Goal: Task Accomplishment & Management: Use online tool/utility

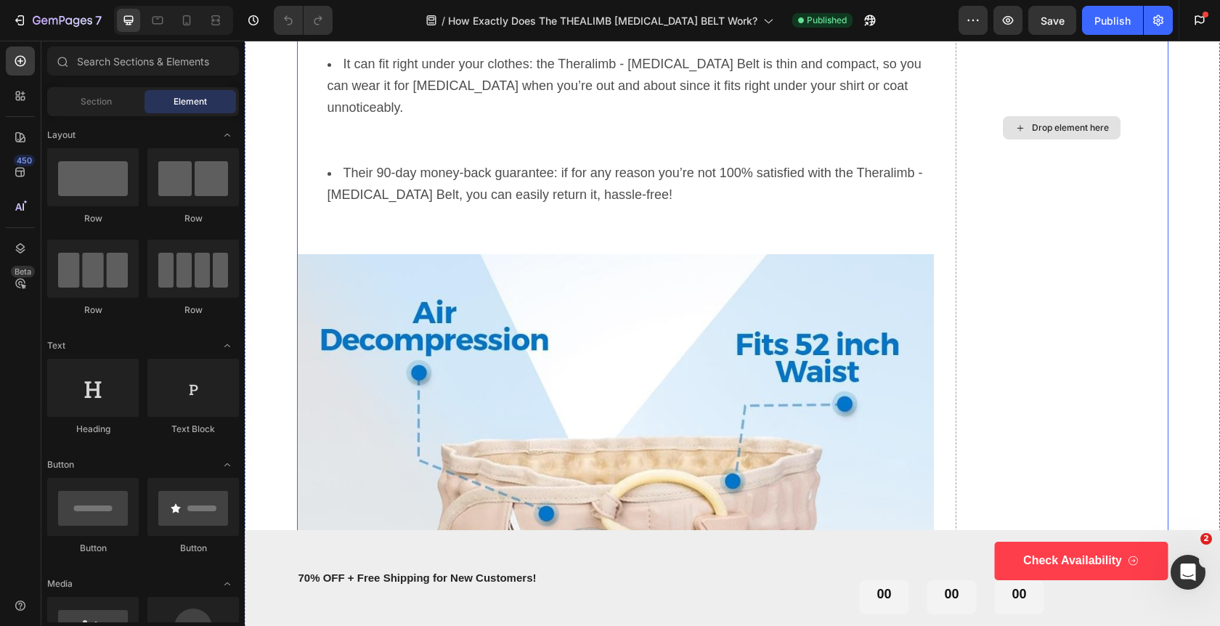
scroll to position [5460, 0]
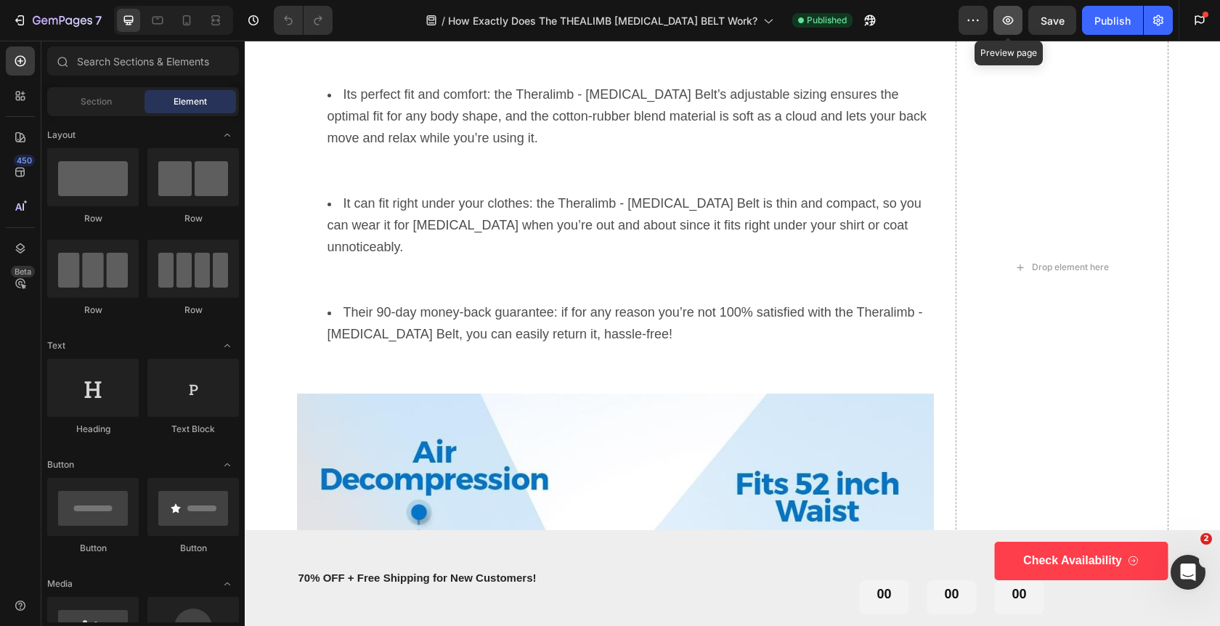
click at [1011, 28] on button "button" at bounding box center [1007, 20] width 29 height 29
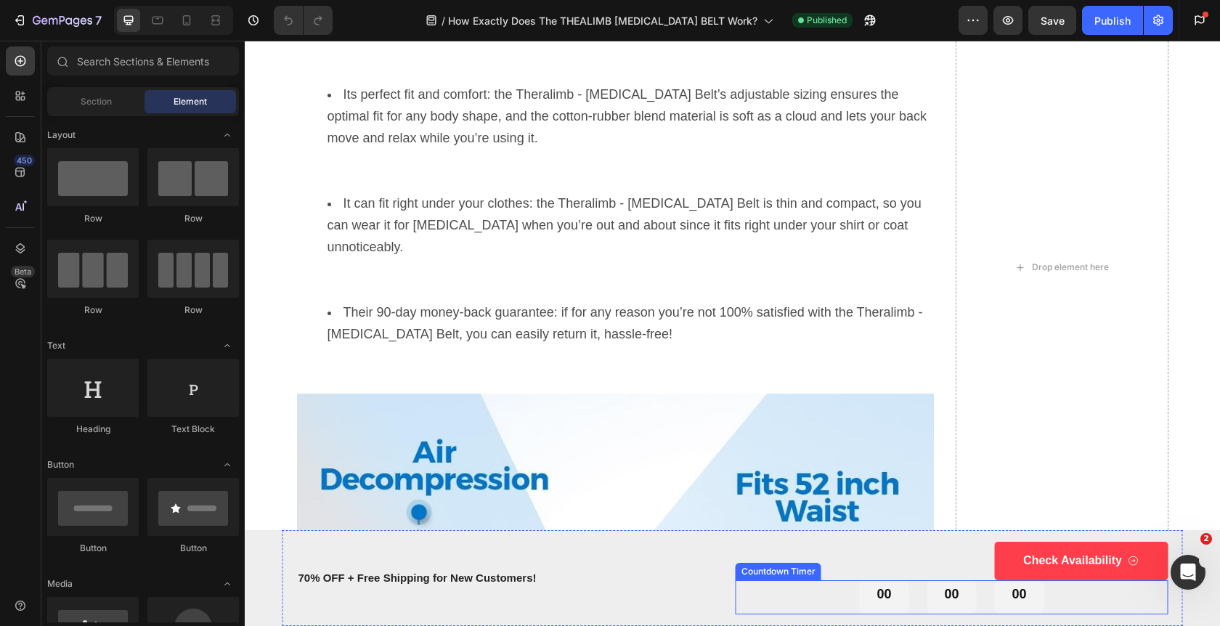
click at [830, 603] on div "00 00 00" at bounding box center [952, 597] width 433 height 34
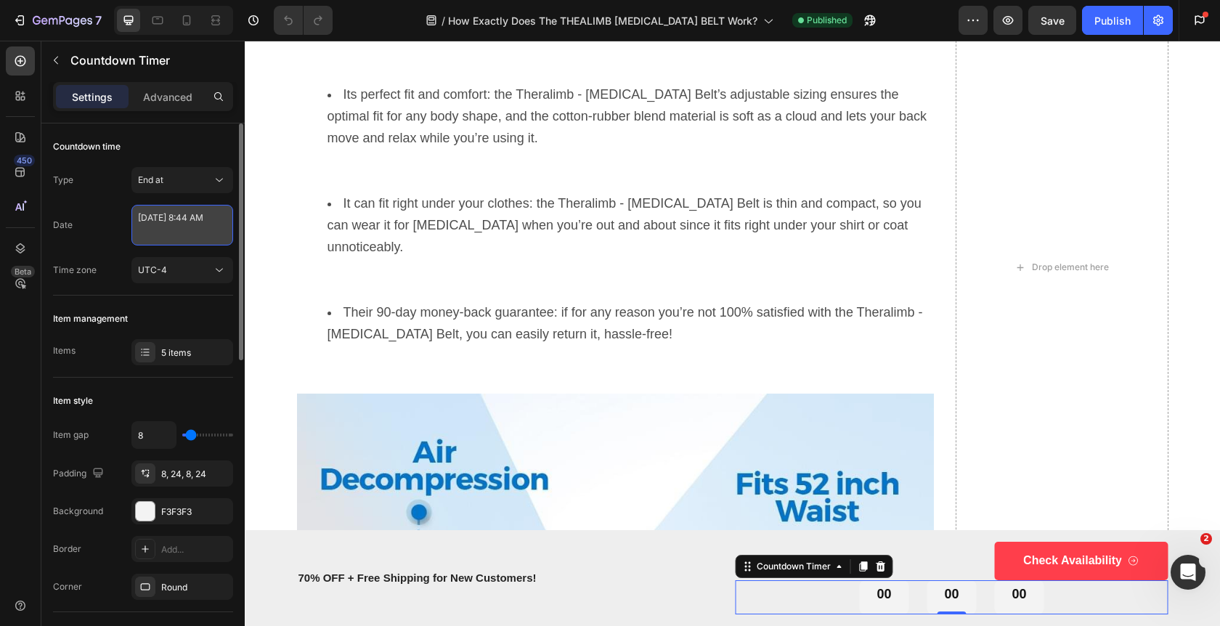
click at [174, 224] on textarea "[DATE] 8:44 AM" at bounding box center [182, 225] width 102 height 41
select select "8"
select select "44"
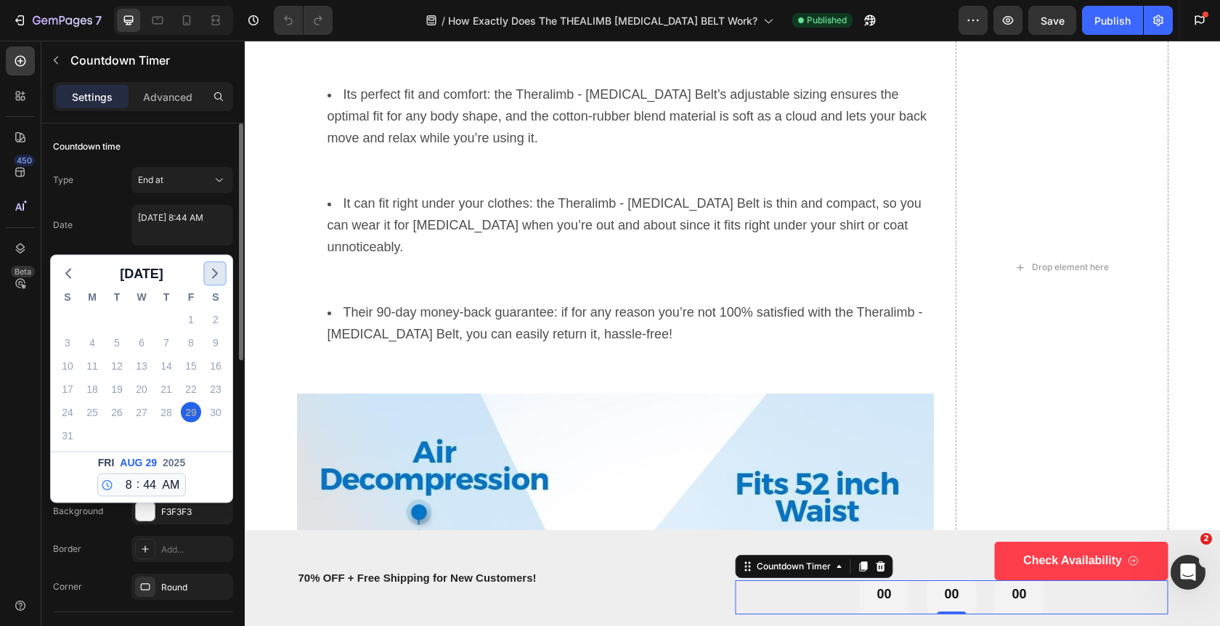
click at [219, 278] on icon "button" at bounding box center [214, 273] width 17 height 17
click at [115, 414] on div "30" at bounding box center [117, 412] width 20 height 20
type textarea "[DATE] 8:44 AM"
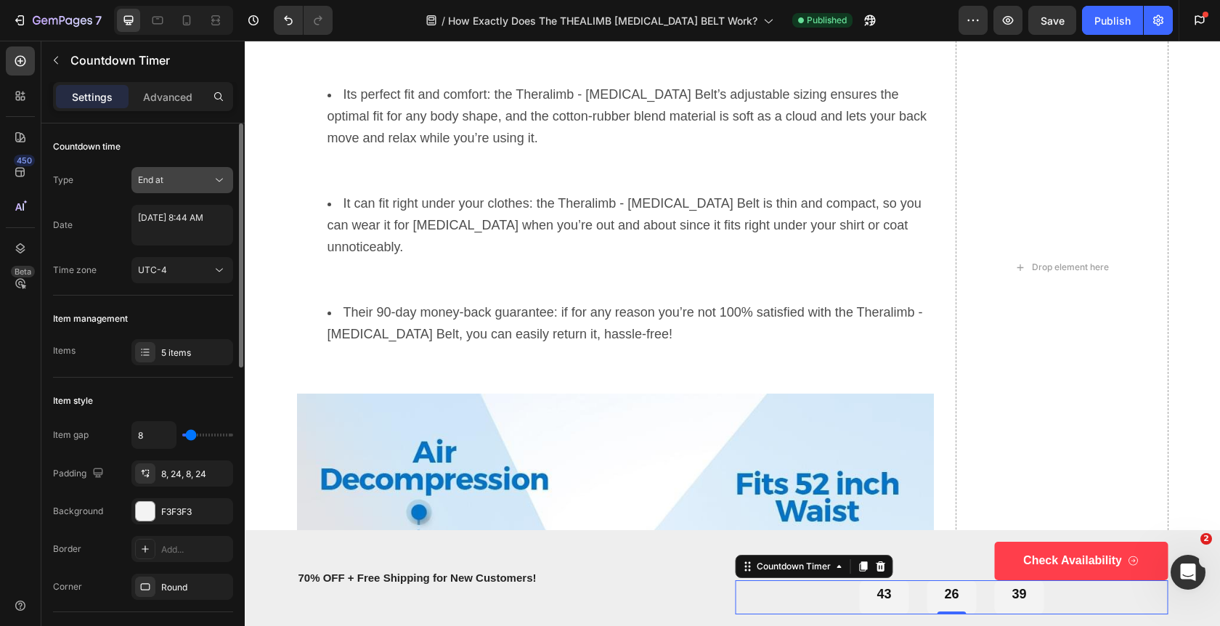
click at [216, 184] on icon at bounding box center [219, 180] width 15 height 15
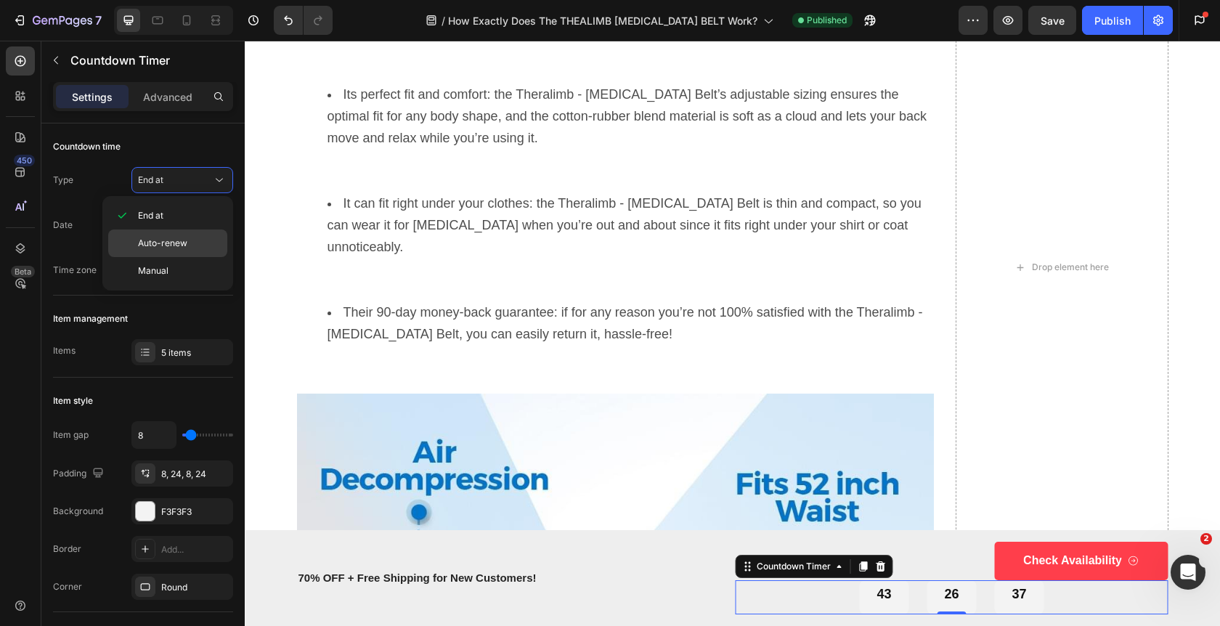
click at [179, 243] on span "Auto-renew" at bounding box center [162, 243] width 49 height 13
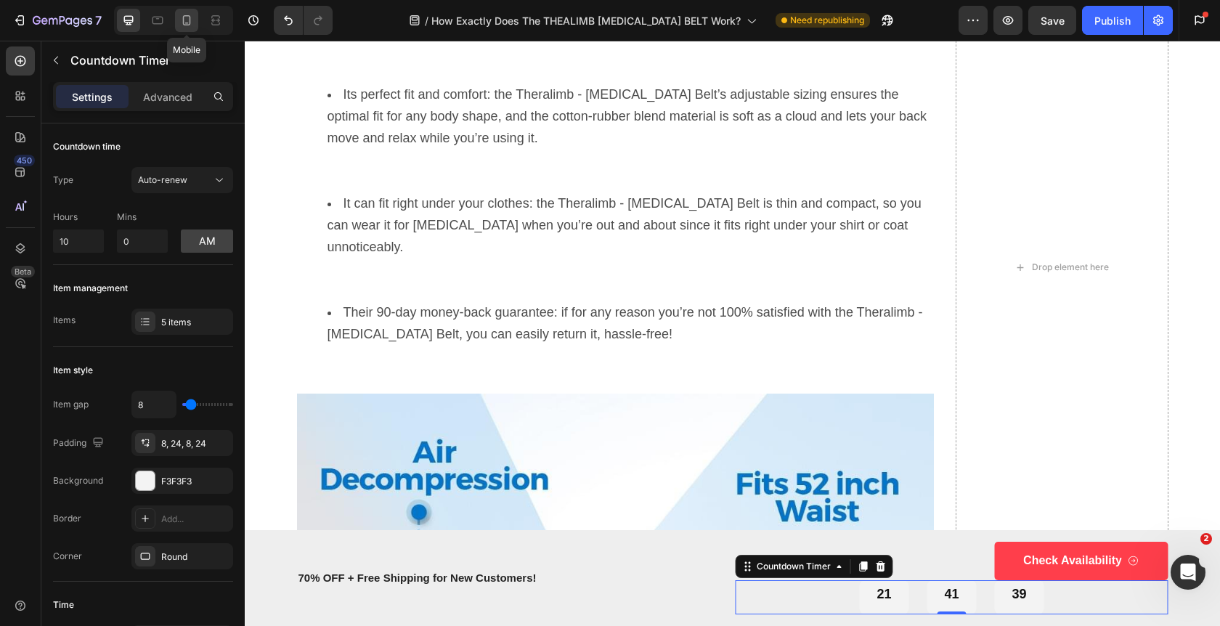
click at [192, 27] on icon at bounding box center [186, 20] width 15 height 15
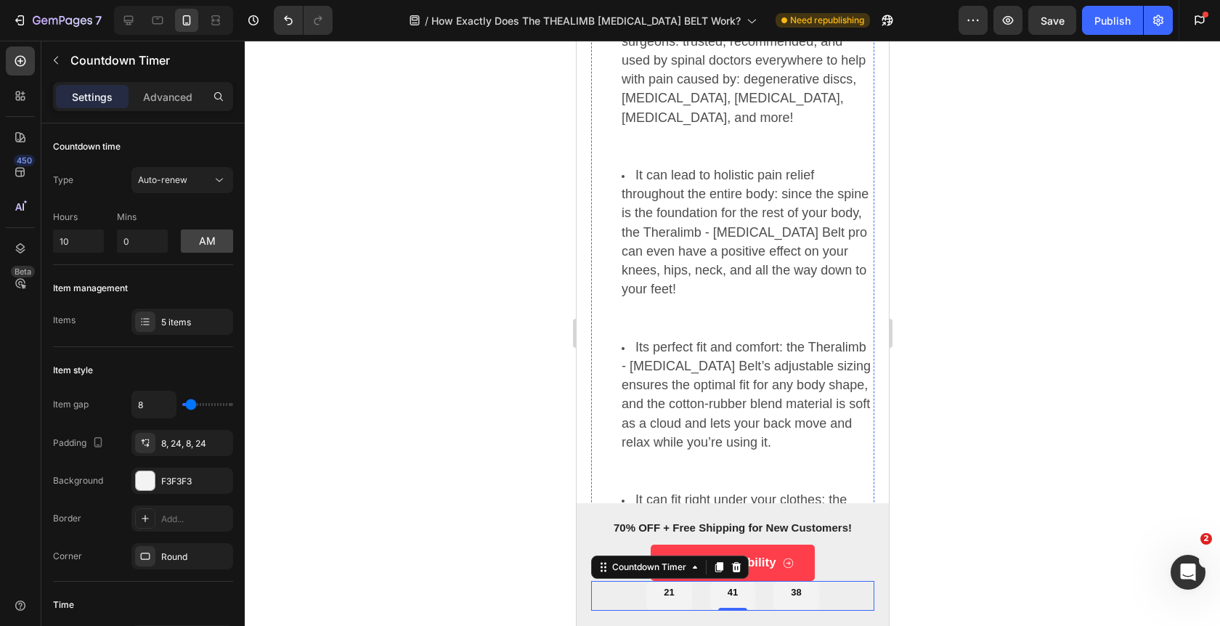
scroll to position [6106, 0]
click at [740, 569] on icon at bounding box center [736, 567] width 12 height 12
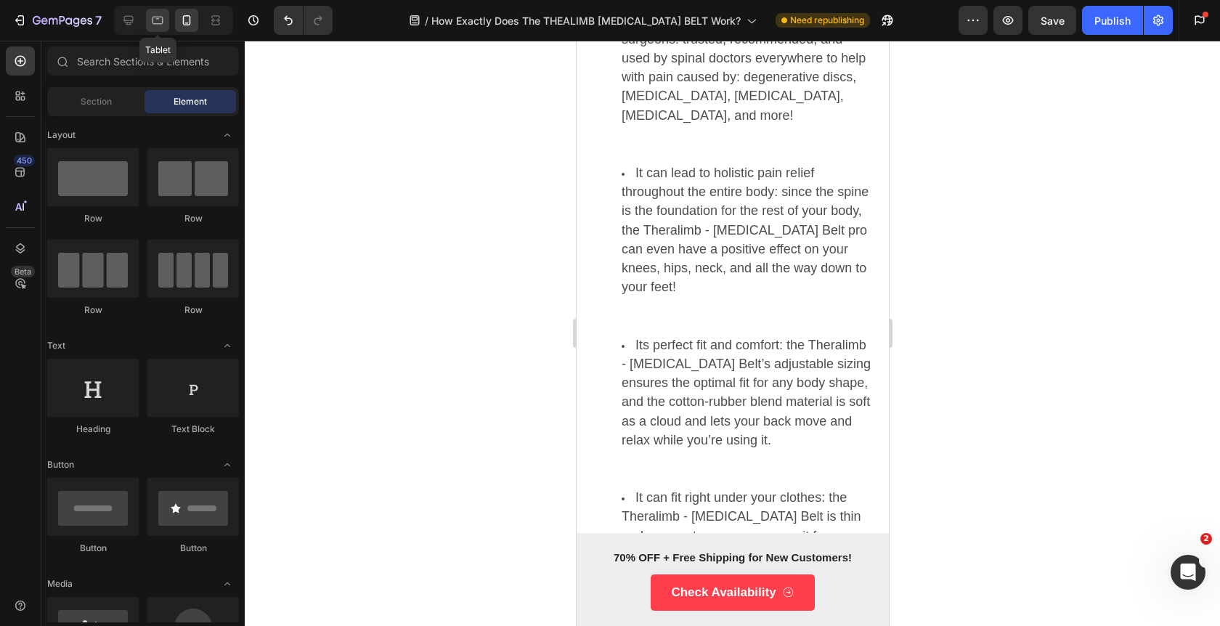
click at [157, 24] on icon at bounding box center [157, 21] width 11 height 8
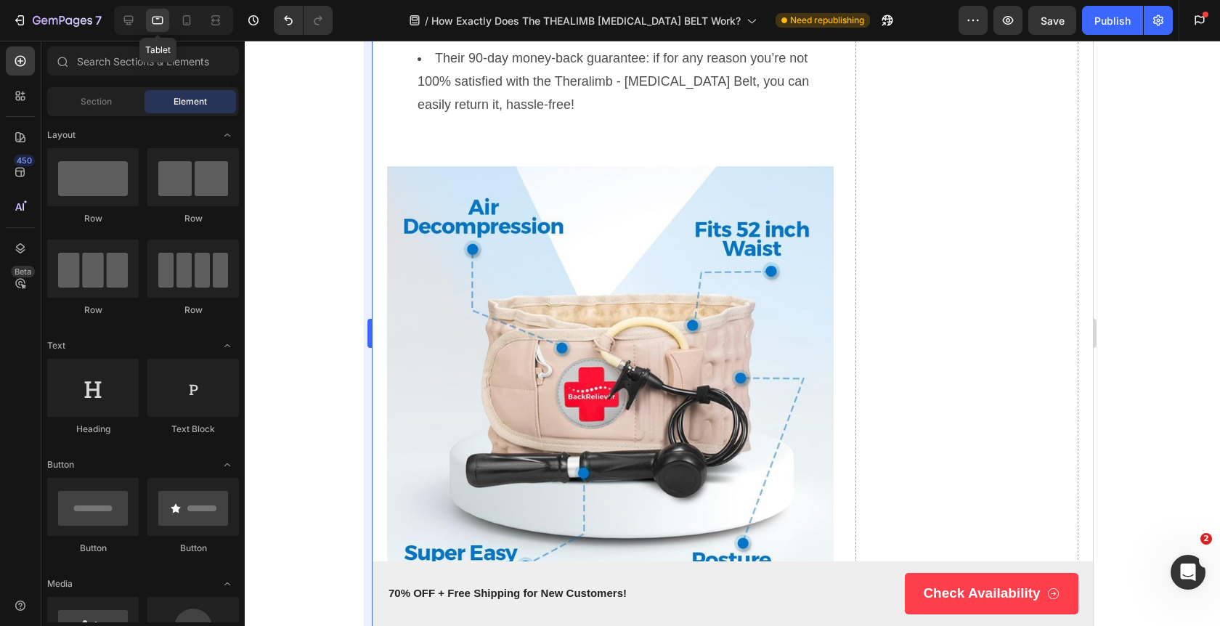
scroll to position [5891, 0]
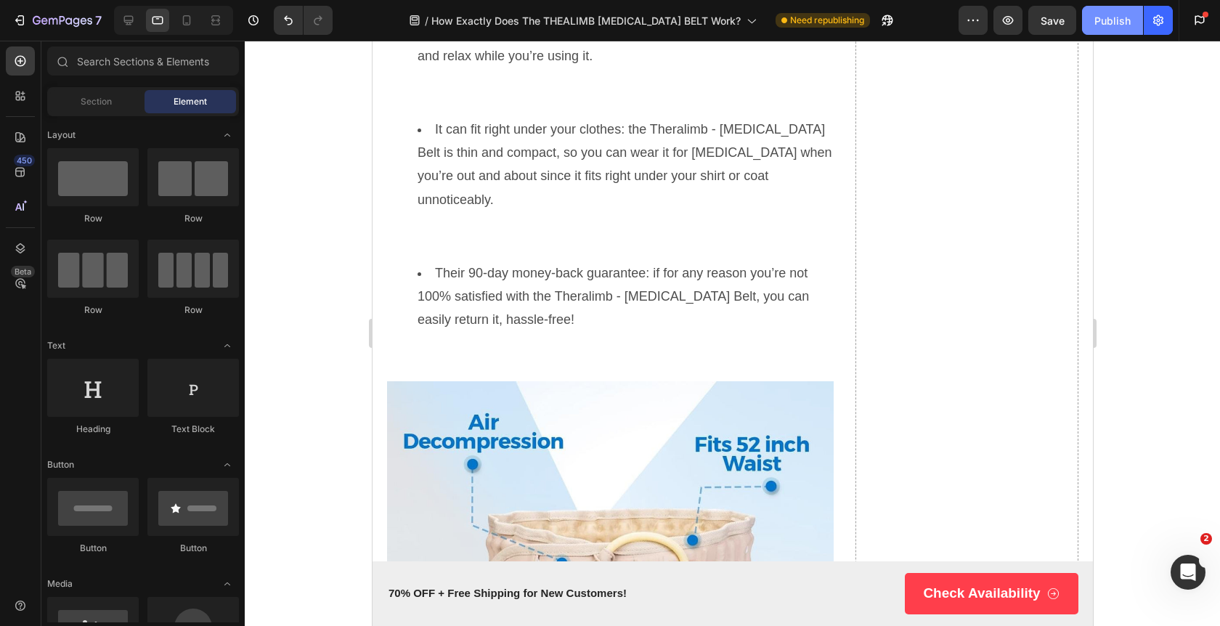
click at [1113, 21] on div "Publish" at bounding box center [1112, 20] width 36 height 15
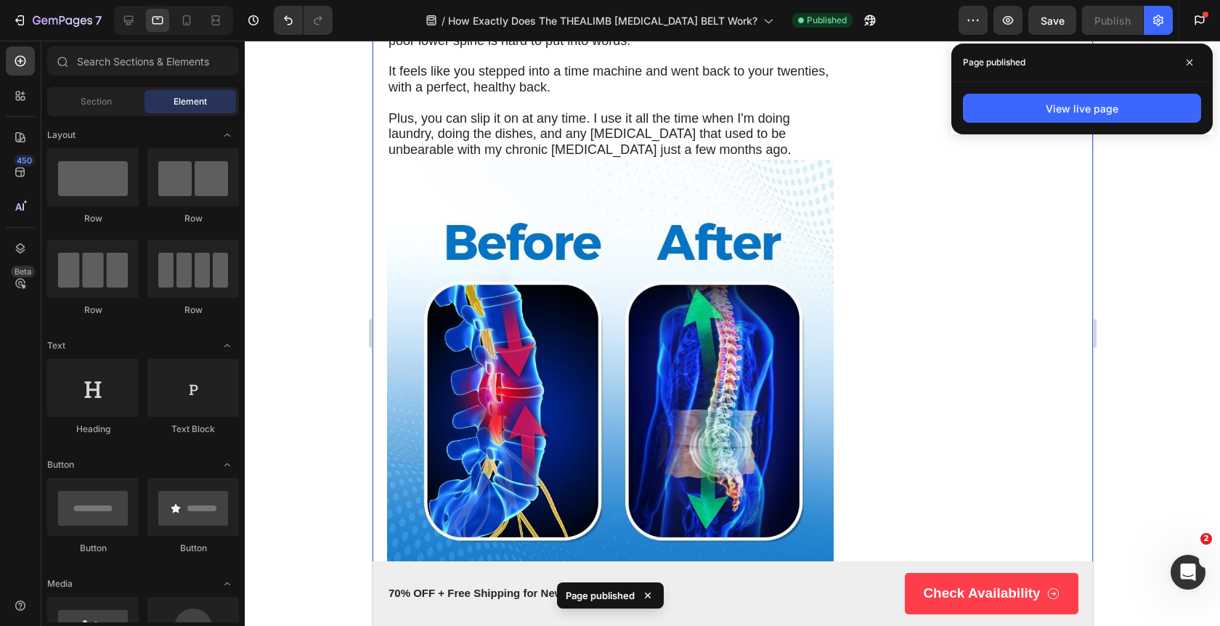
scroll to position [0, 0]
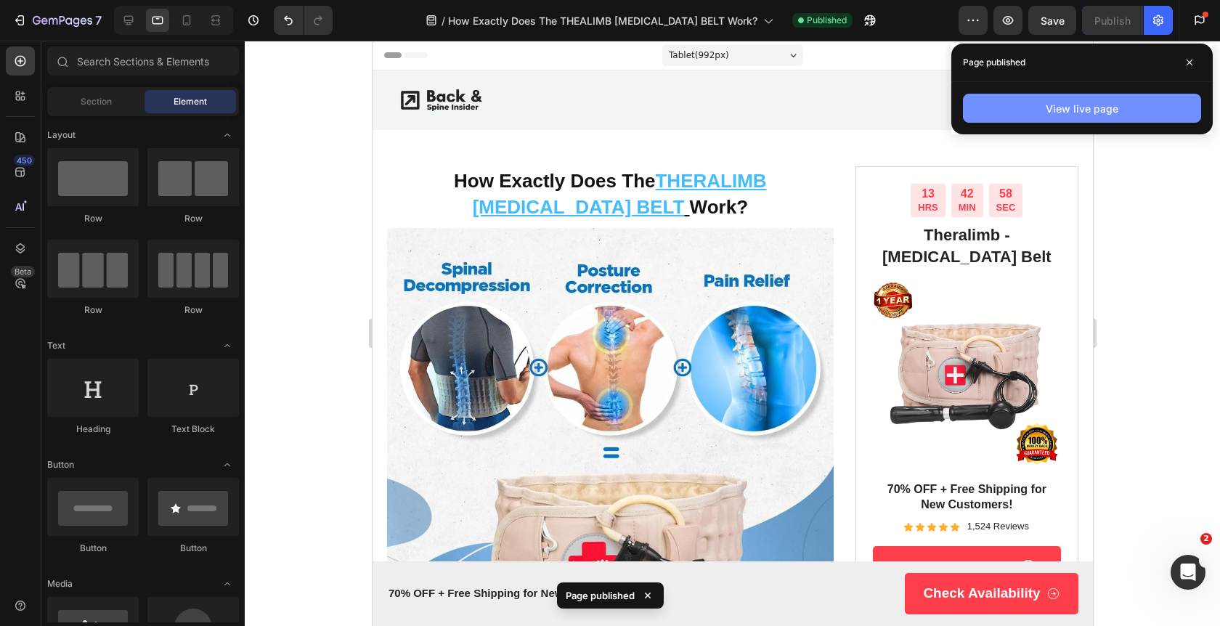
click at [1040, 105] on button "View live page" at bounding box center [1082, 108] width 238 height 29
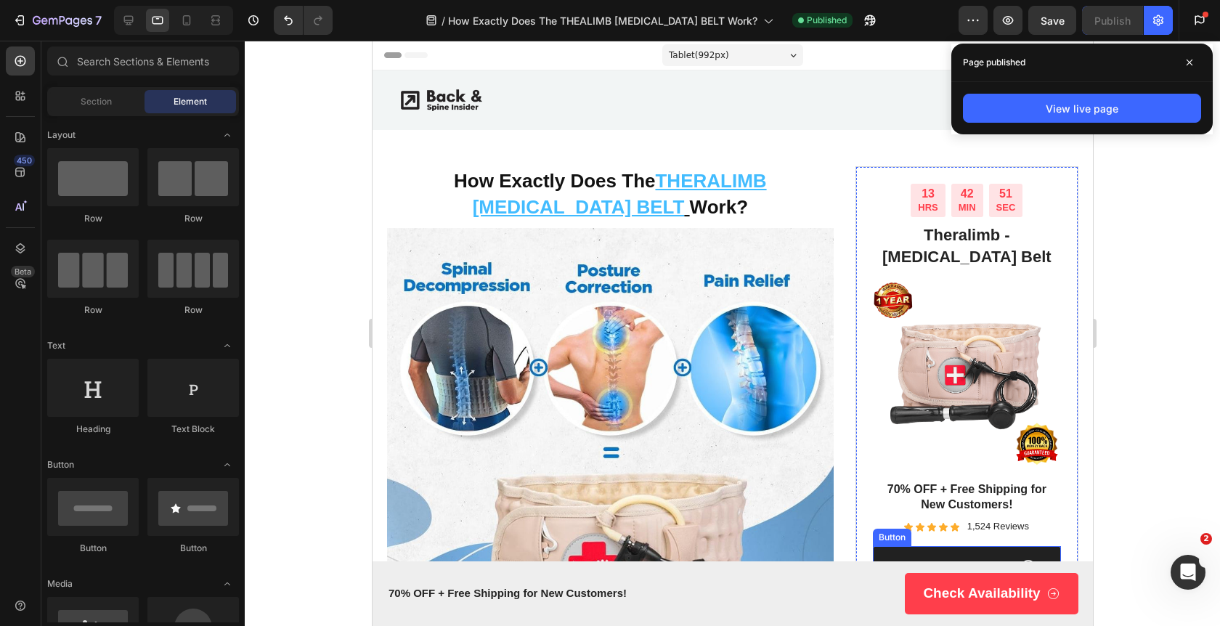
click at [1038, 546] on link "Check Availability" at bounding box center [966, 566] width 188 height 41
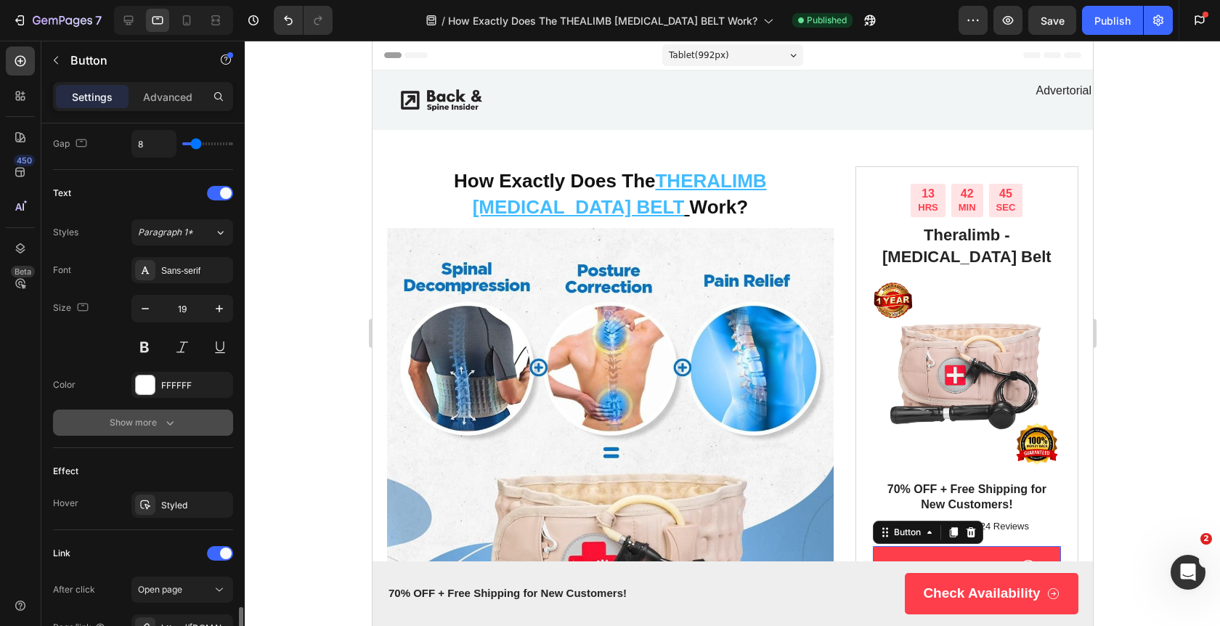
scroll to position [725, 0]
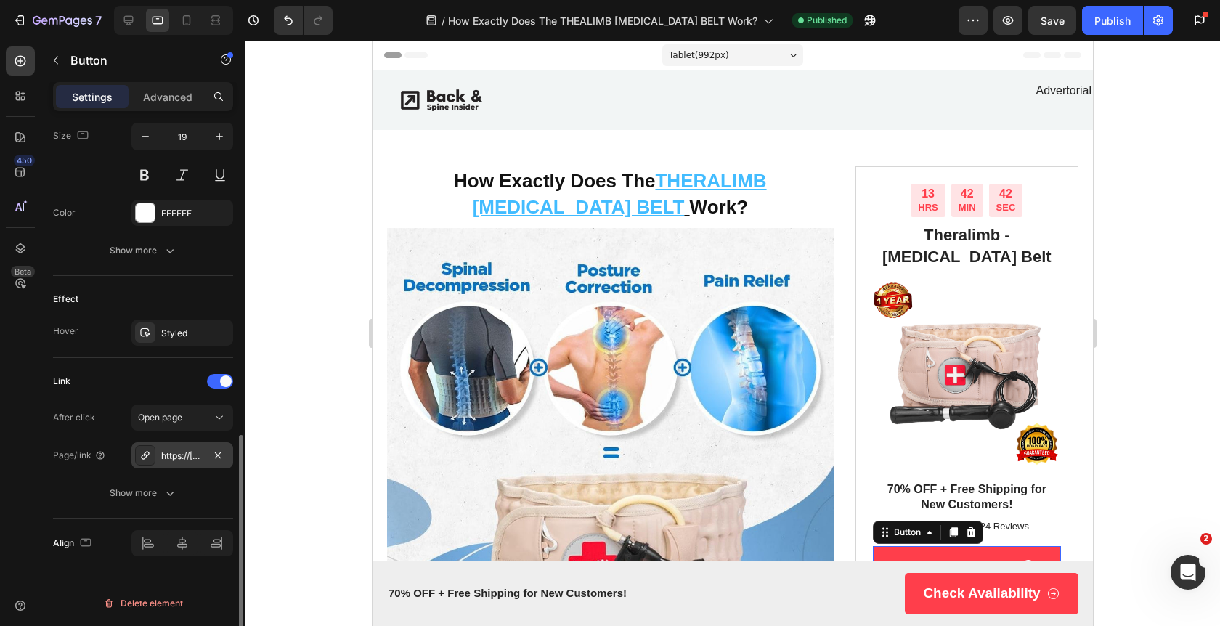
click at [187, 458] on div "https://[DOMAIN_NAME]/mylumbar?utm_source={{utm_source}}&utm_medium={{utm_mediu…" at bounding box center [182, 455] width 42 height 13
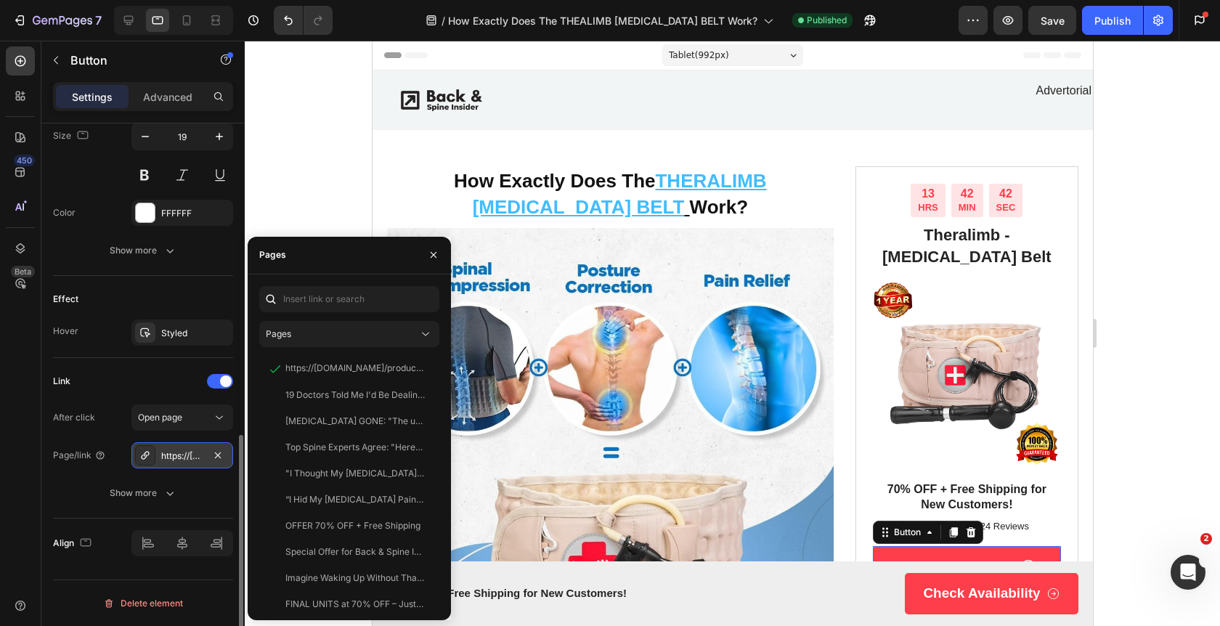
click at [187, 458] on div "https://[DOMAIN_NAME]/mylumbar?utm_source={{utm_source}}&utm_medium={{utm_mediu…" at bounding box center [182, 455] width 42 height 13
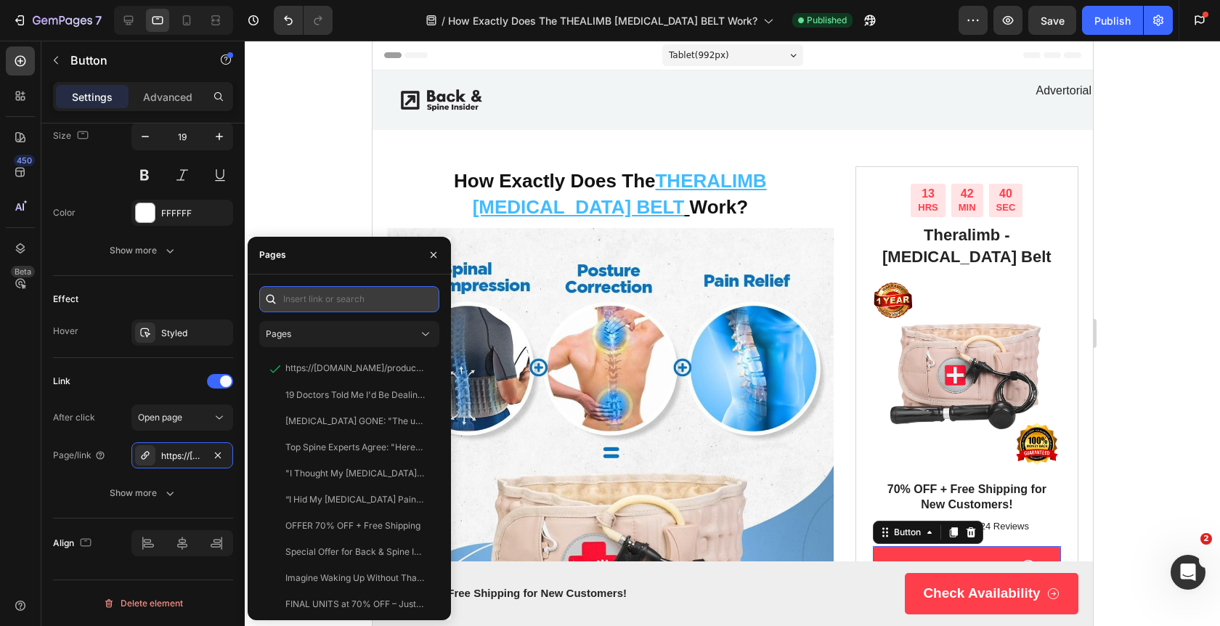
paste input "[URL][DOMAIN_NAME]"
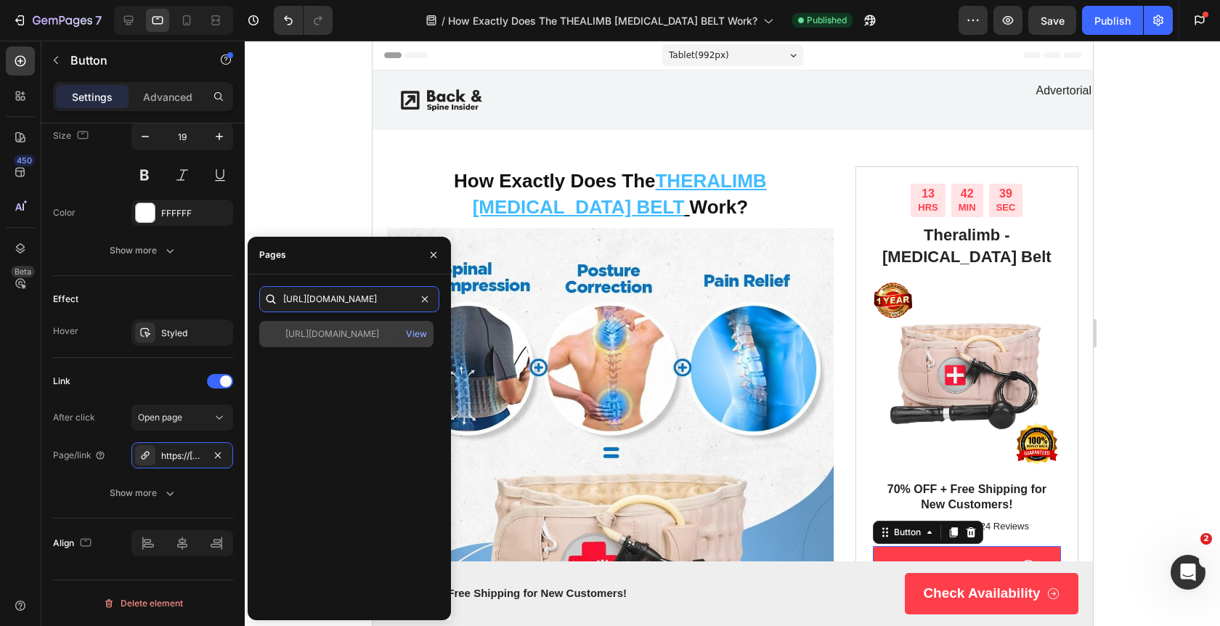
type input "[URL][DOMAIN_NAME]"
click at [337, 332] on div "[URL][DOMAIN_NAME]" at bounding box center [332, 333] width 94 height 13
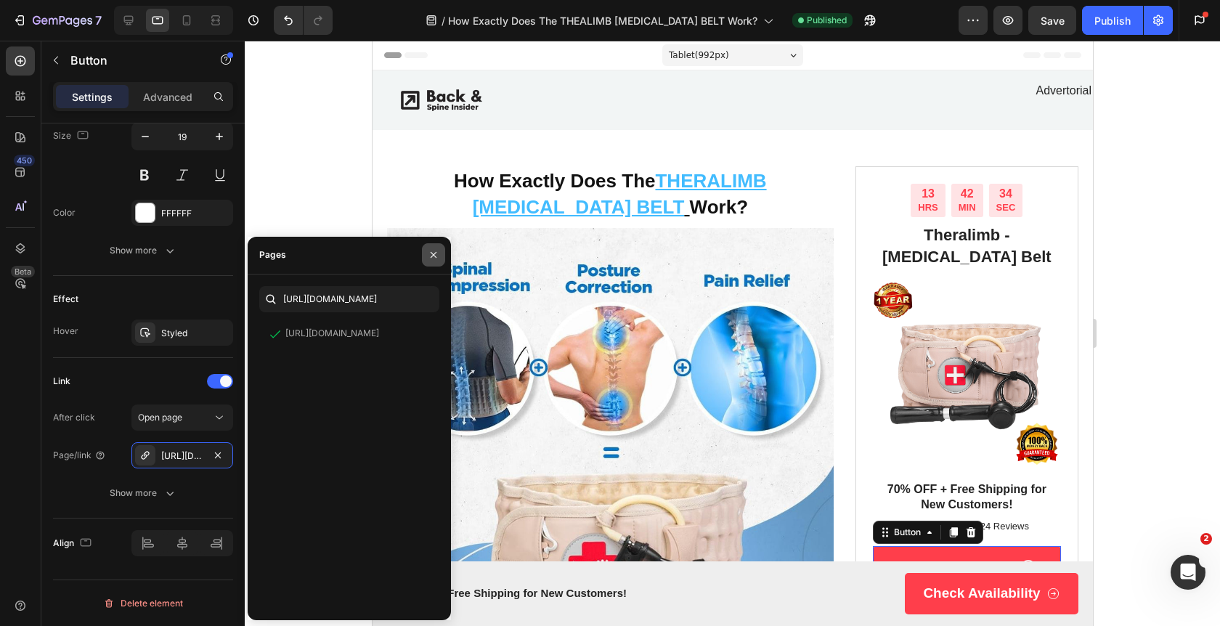
click at [433, 256] on icon "button" at bounding box center [434, 255] width 6 height 6
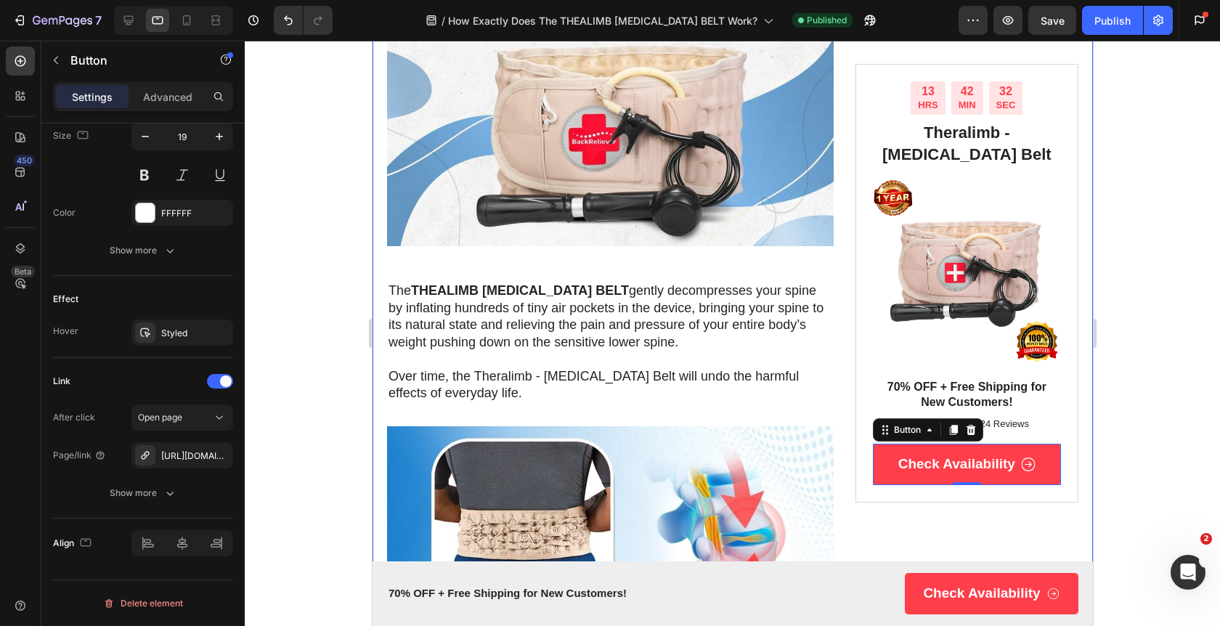
scroll to position [428, 0]
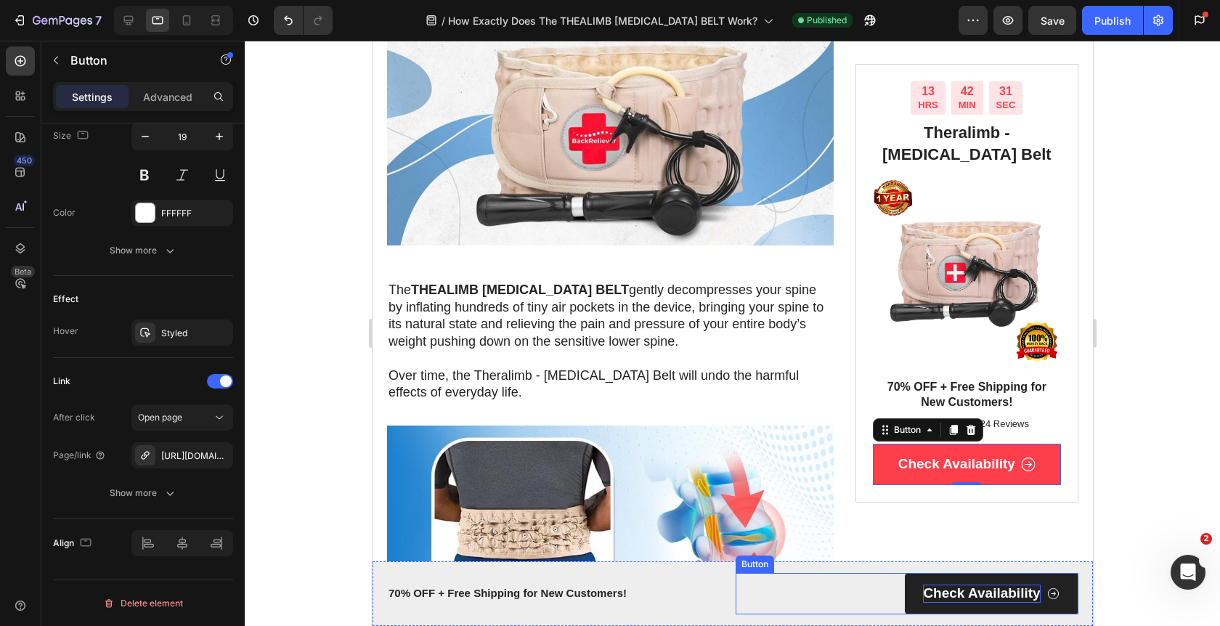
click at [974, 590] on p "Check Availability" at bounding box center [980, 594] width 117 height 18
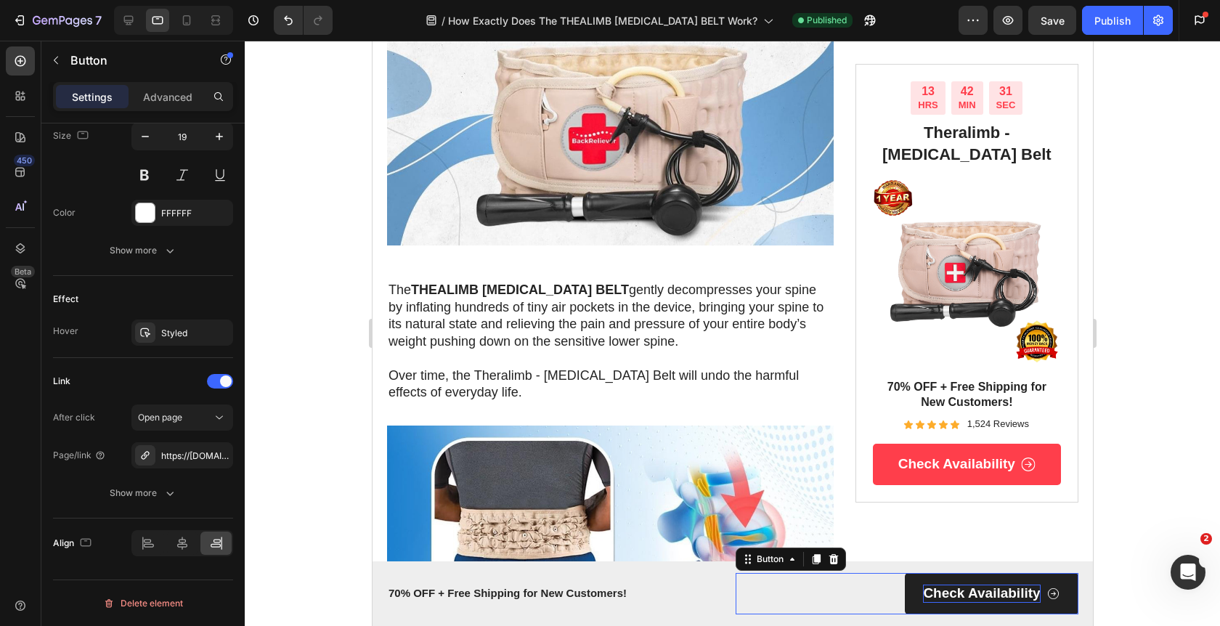
scroll to position [725, 0]
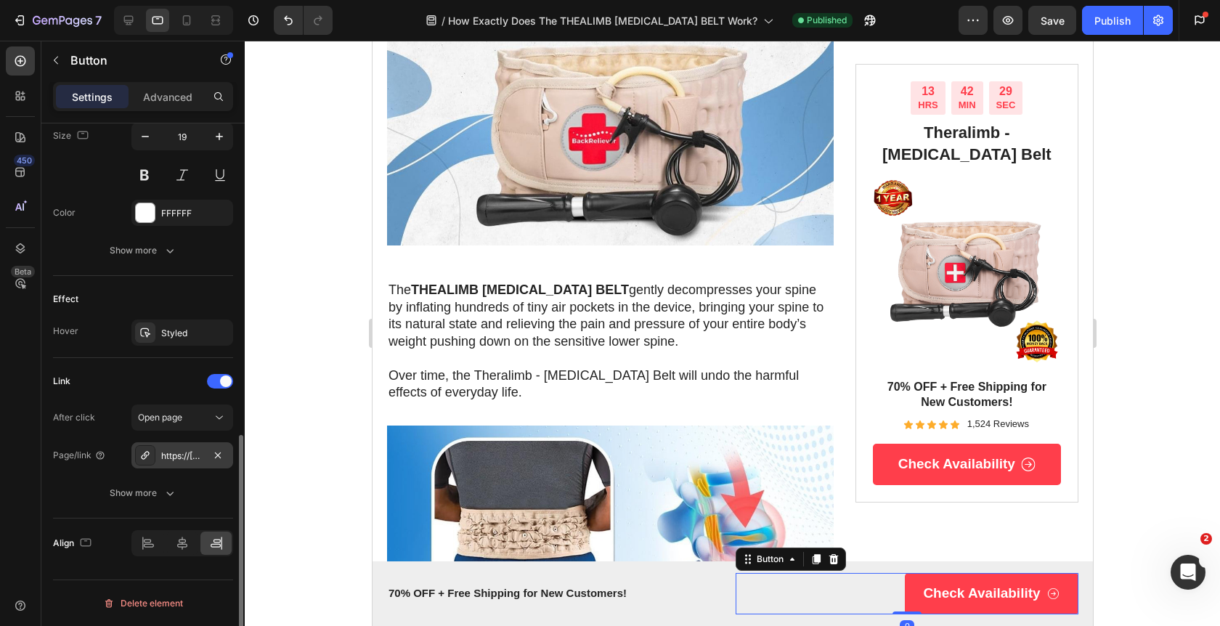
click at [186, 460] on div "https://[DOMAIN_NAME]/mylumbar?utm_source={{utm_source}}&utm_medium={{utm_mediu…" at bounding box center [182, 455] width 42 height 13
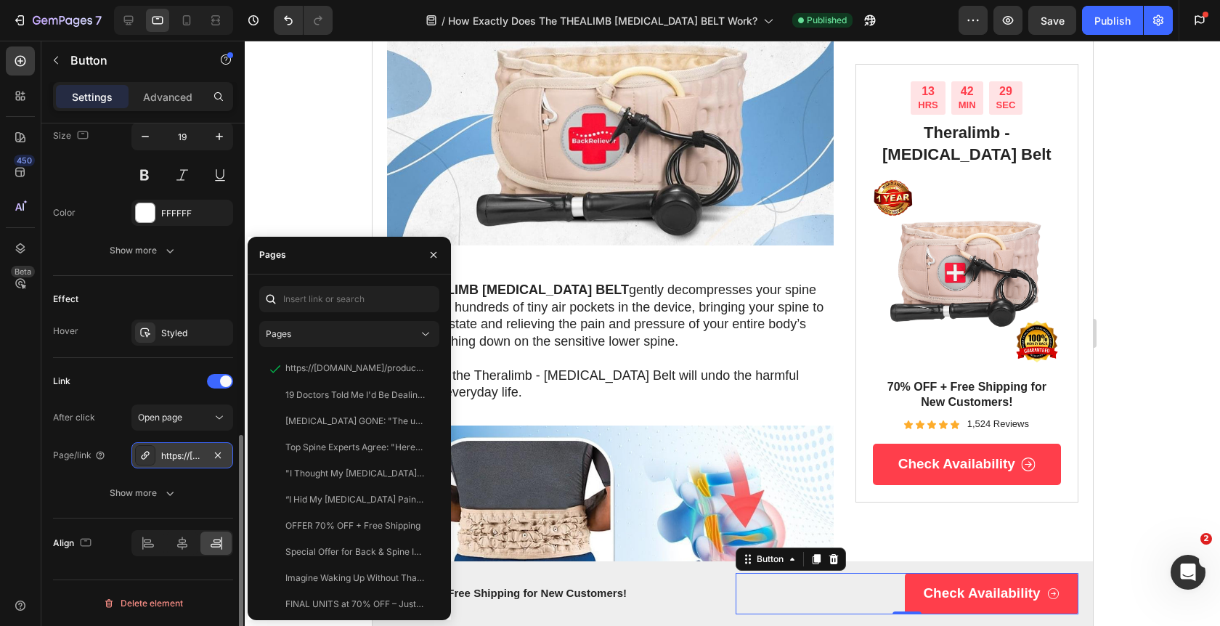
click at [186, 461] on div "https://[DOMAIN_NAME]/mylumbar?utm_source={{utm_source}}&utm_medium={{utm_mediu…" at bounding box center [182, 455] width 42 height 13
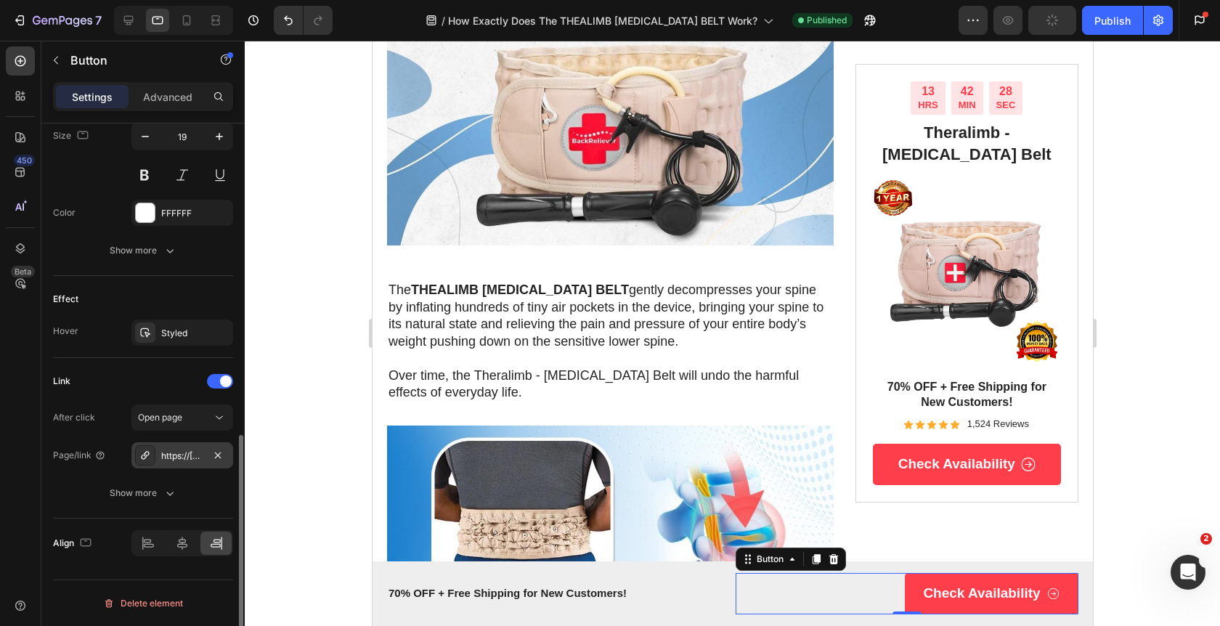
click at [187, 461] on div "https://[DOMAIN_NAME]/mylumbar?utm_source={{utm_source}}&utm_medium={{utm_mediu…" at bounding box center [182, 455] width 42 height 13
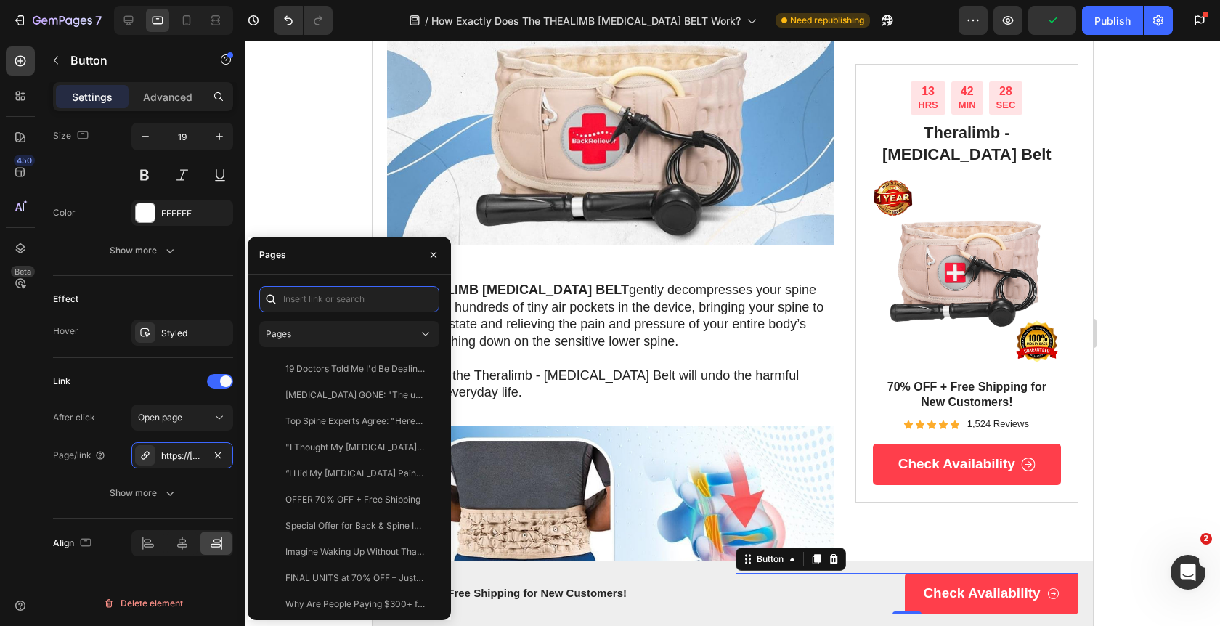
paste input "[URL][DOMAIN_NAME]"
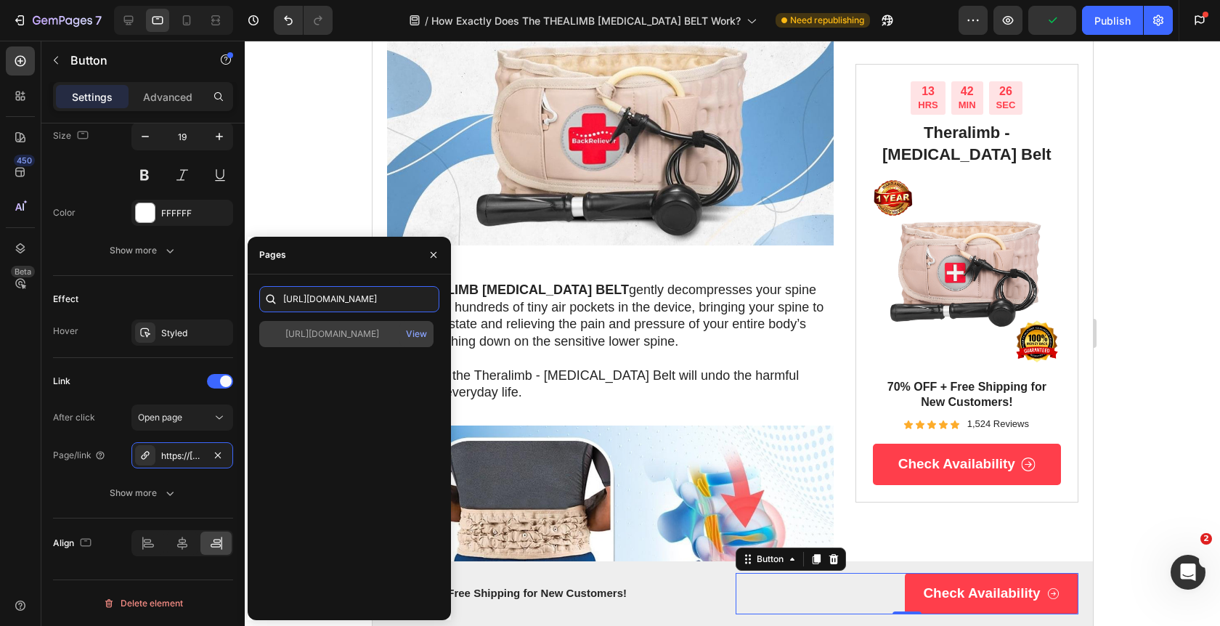
type input "[URL][DOMAIN_NAME]"
click at [327, 336] on div "[URL][DOMAIN_NAME]" at bounding box center [332, 333] width 94 height 13
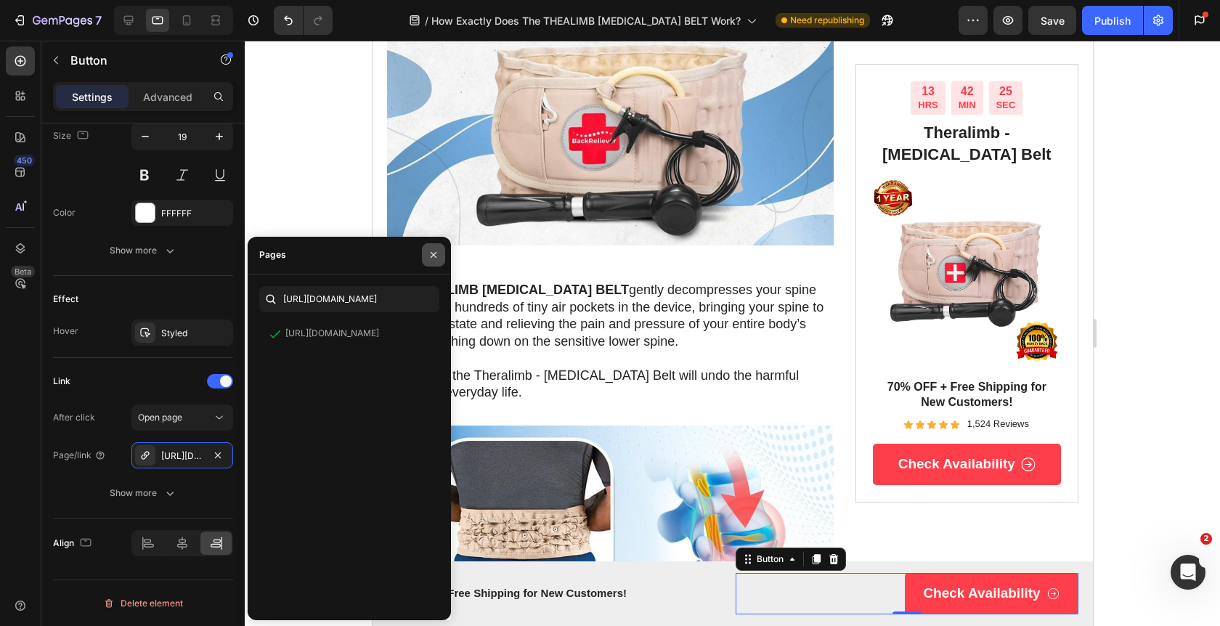
click at [429, 256] on icon "button" at bounding box center [434, 255] width 12 height 12
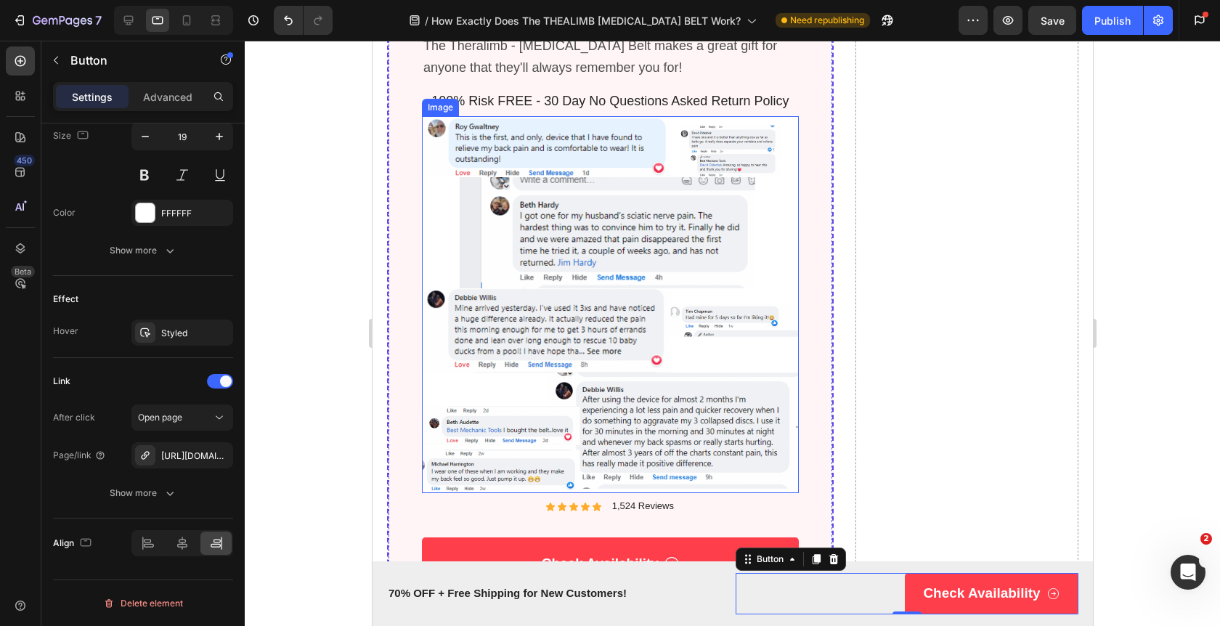
scroll to position [11095, 0]
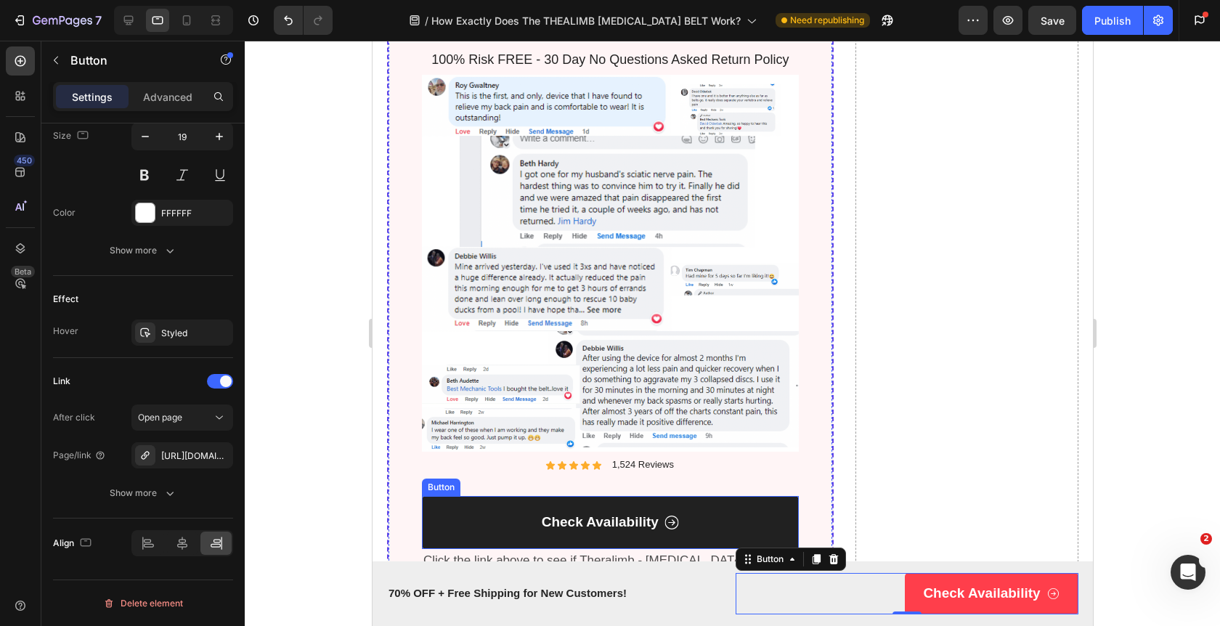
click at [724, 496] on link "Check Availability" at bounding box center [609, 522] width 377 height 53
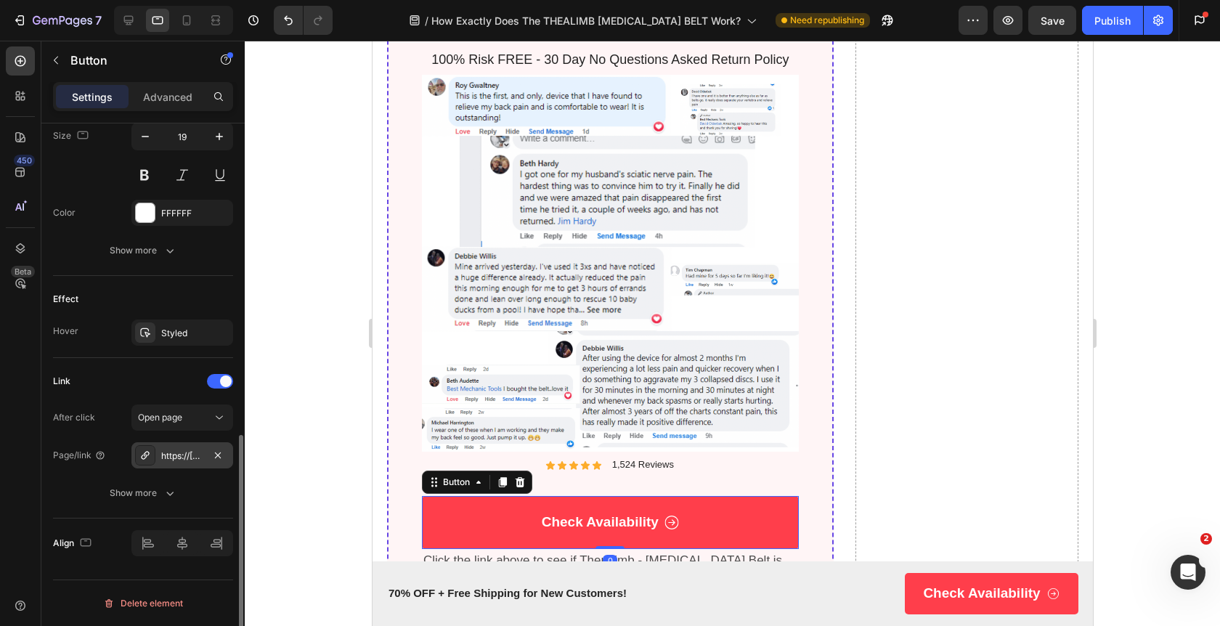
click at [162, 459] on div "https://[DOMAIN_NAME]/mylumbar?utm_source={{utm_source}}&utm_medium={{utm_mediu…" at bounding box center [182, 455] width 42 height 13
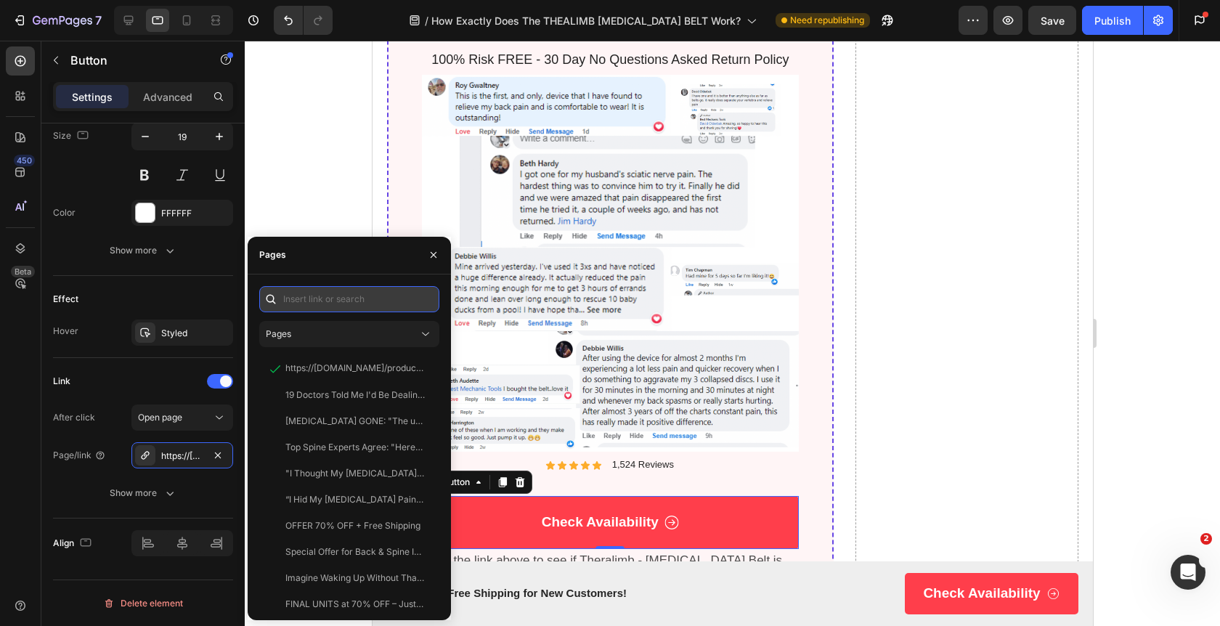
click at [328, 302] on input "text" at bounding box center [349, 299] width 180 height 26
paste input "[URL][DOMAIN_NAME]"
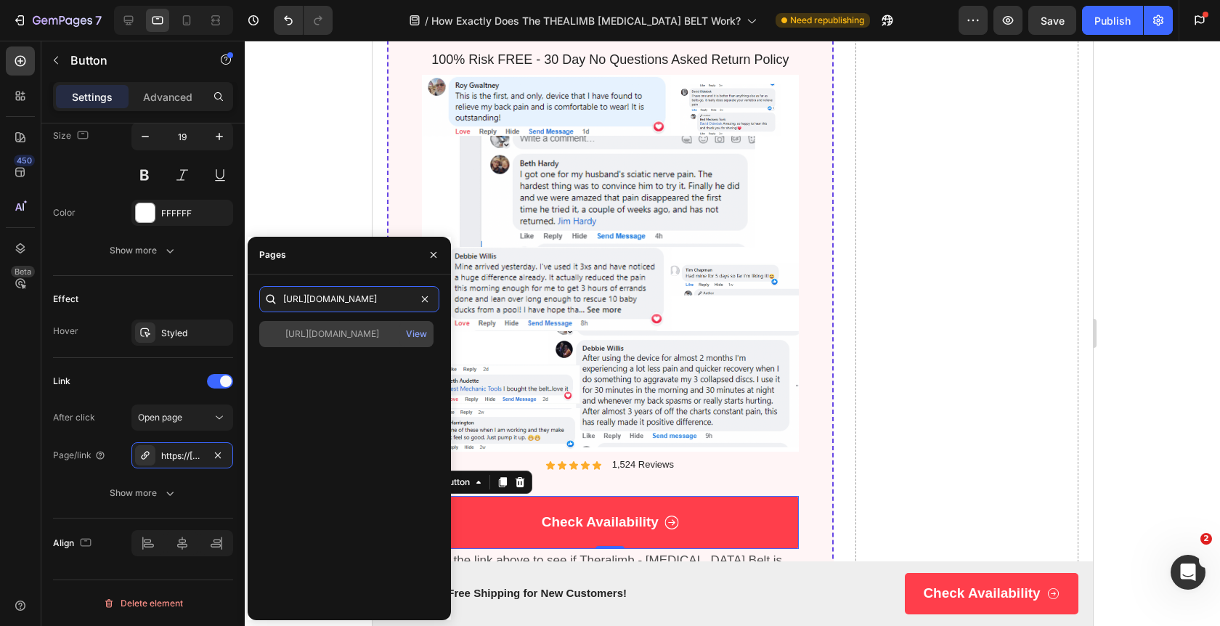
type input "[URL][DOMAIN_NAME]"
click at [327, 335] on div "[URL][DOMAIN_NAME]" at bounding box center [332, 333] width 94 height 13
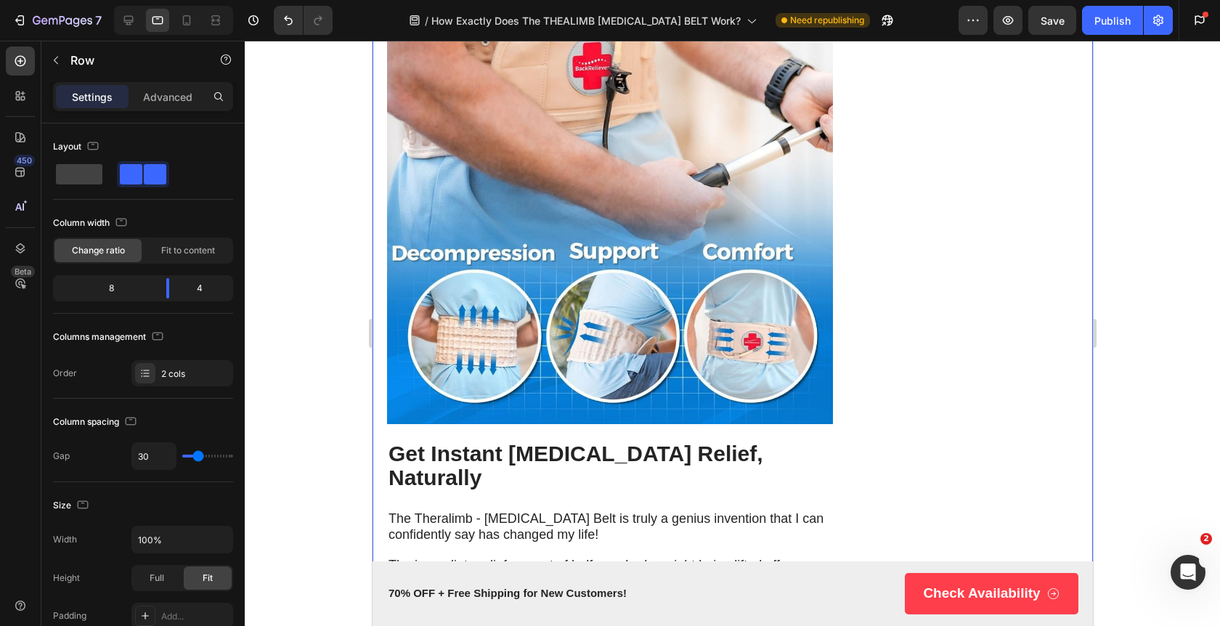
scroll to position [0, 0]
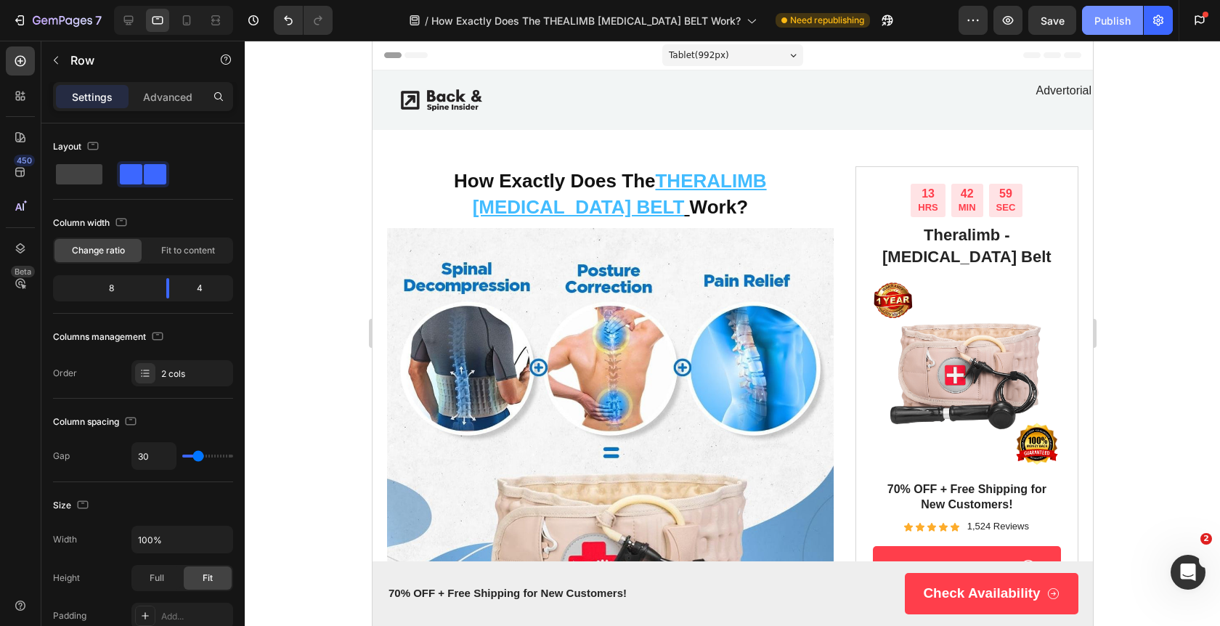
click at [1115, 25] on div "Publish" at bounding box center [1112, 20] width 36 height 15
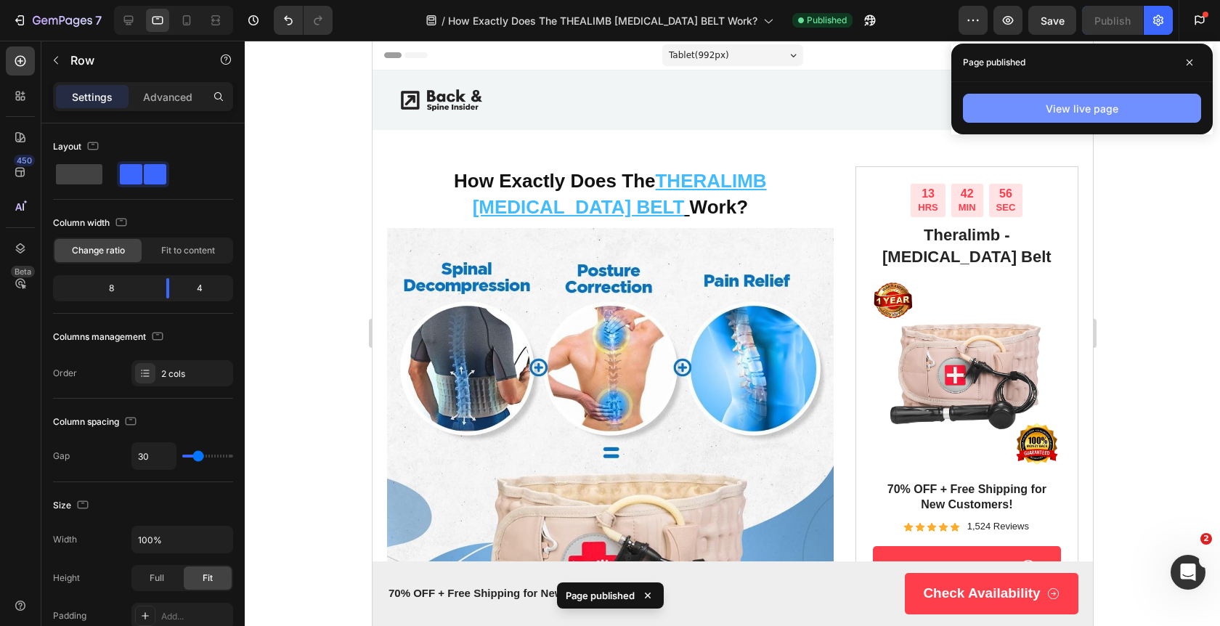
click at [1093, 105] on div "View live page" at bounding box center [1082, 108] width 73 height 15
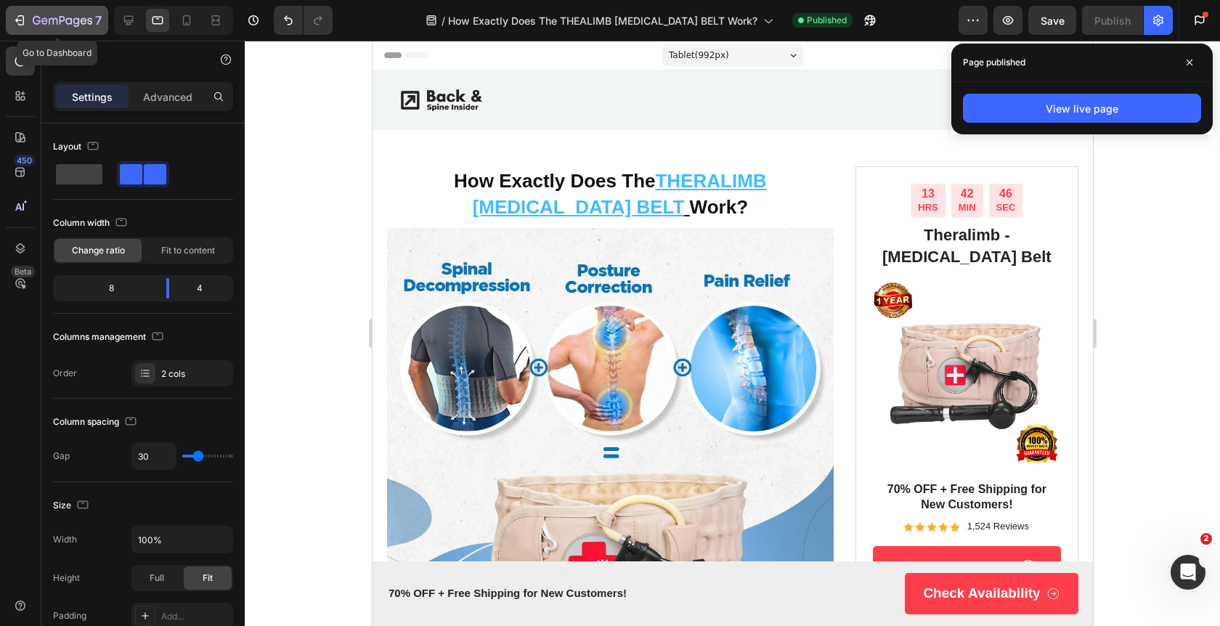
click at [9, 14] on button "7" at bounding box center [57, 20] width 102 height 29
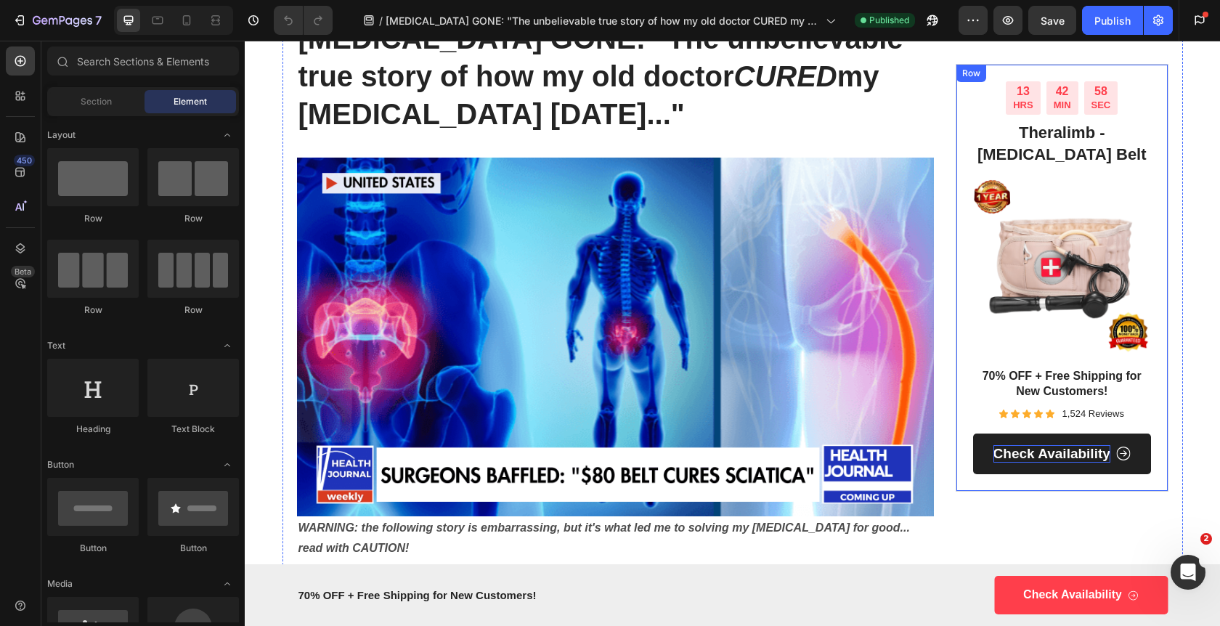
scroll to position [151, 0]
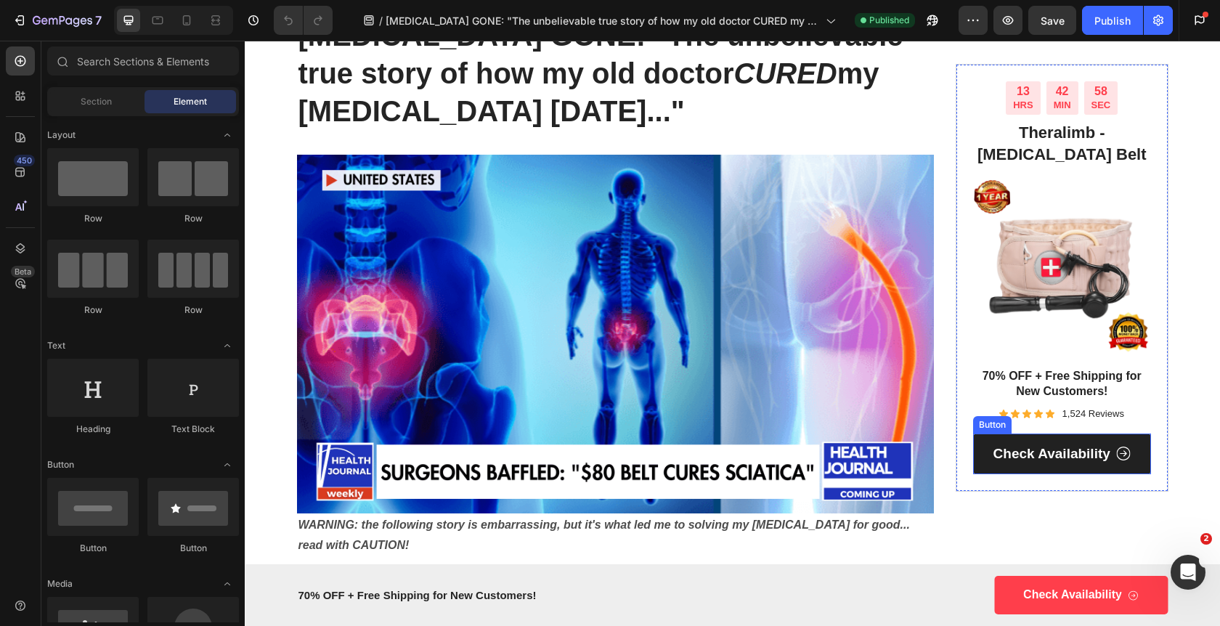
click at [1130, 459] on icon at bounding box center [1123, 454] width 15 height 14
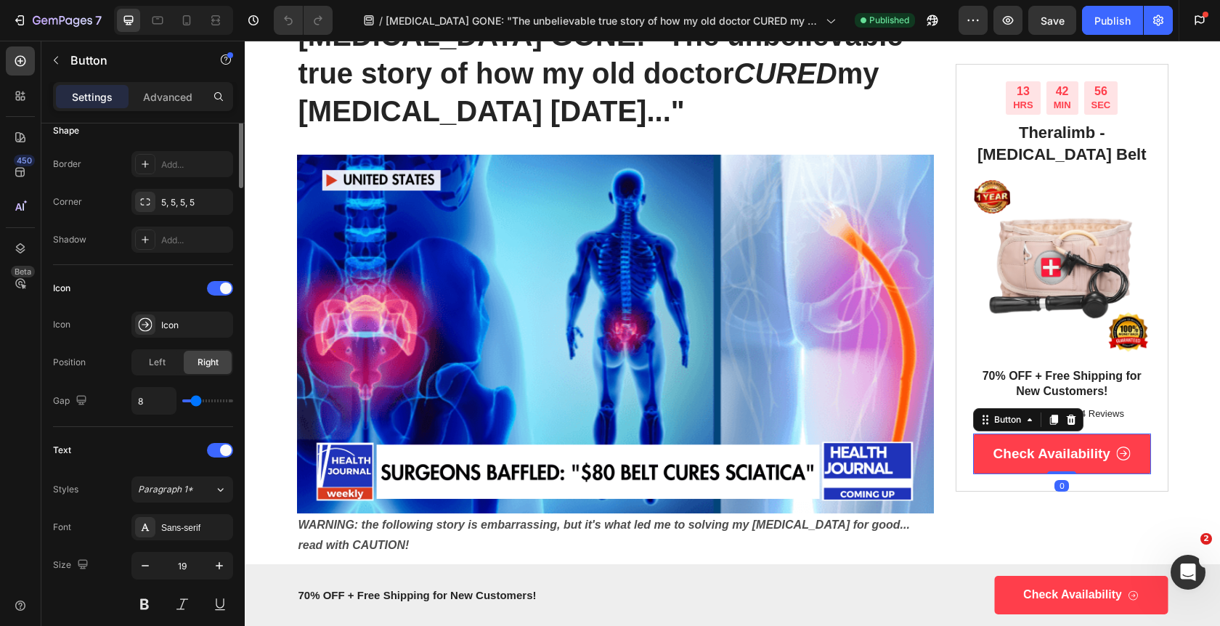
scroll to position [725, 0]
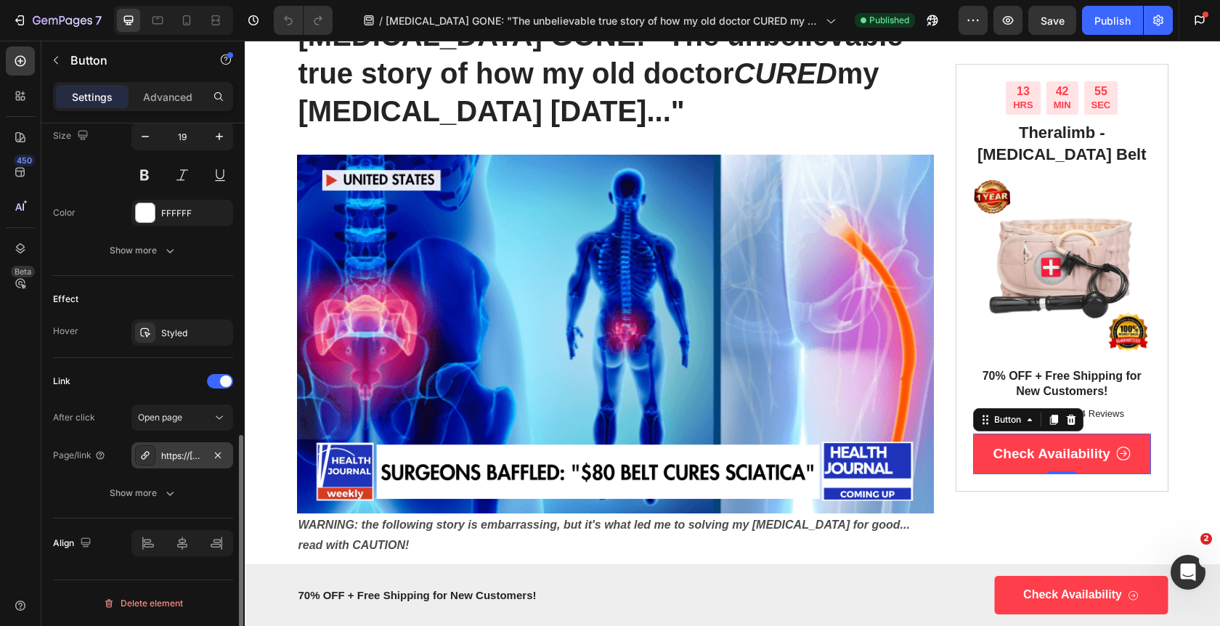
click at [195, 460] on div "https://[DOMAIN_NAME]/mylumbar?utm_source={{utm_source}}&utm_medium={{utm_mediu…" at bounding box center [182, 455] width 42 height 13
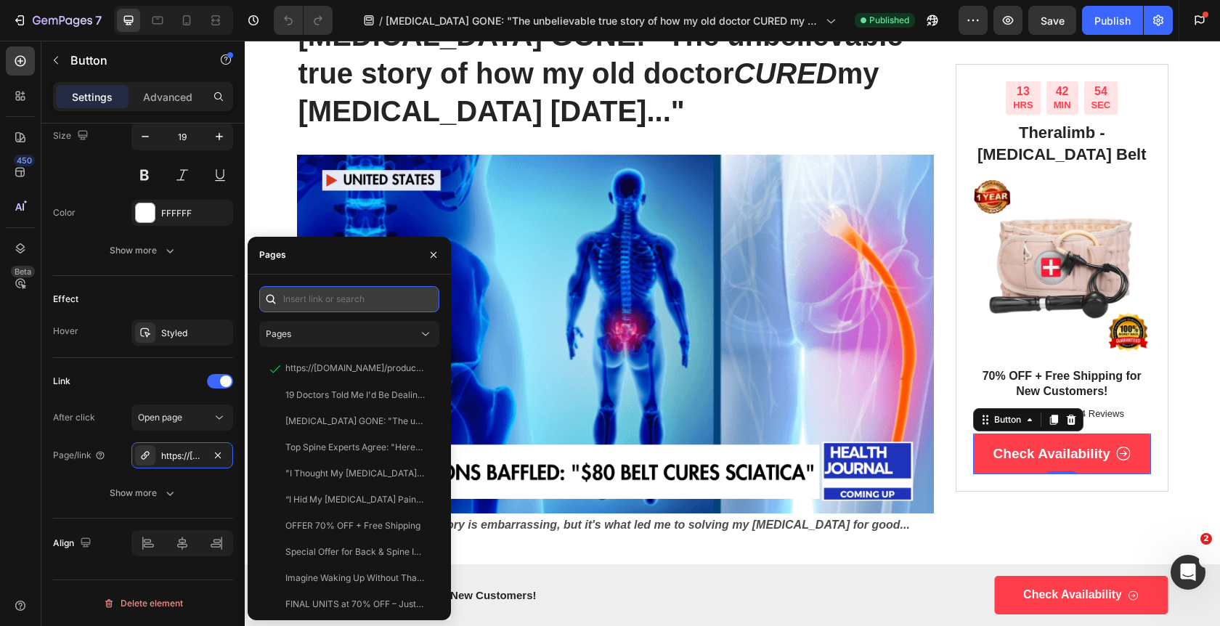
click at [342, 304] on input "text" at bounding box center [349, 299] width 180 height 26
paste input "[URL][DOMAIN_NAME]"
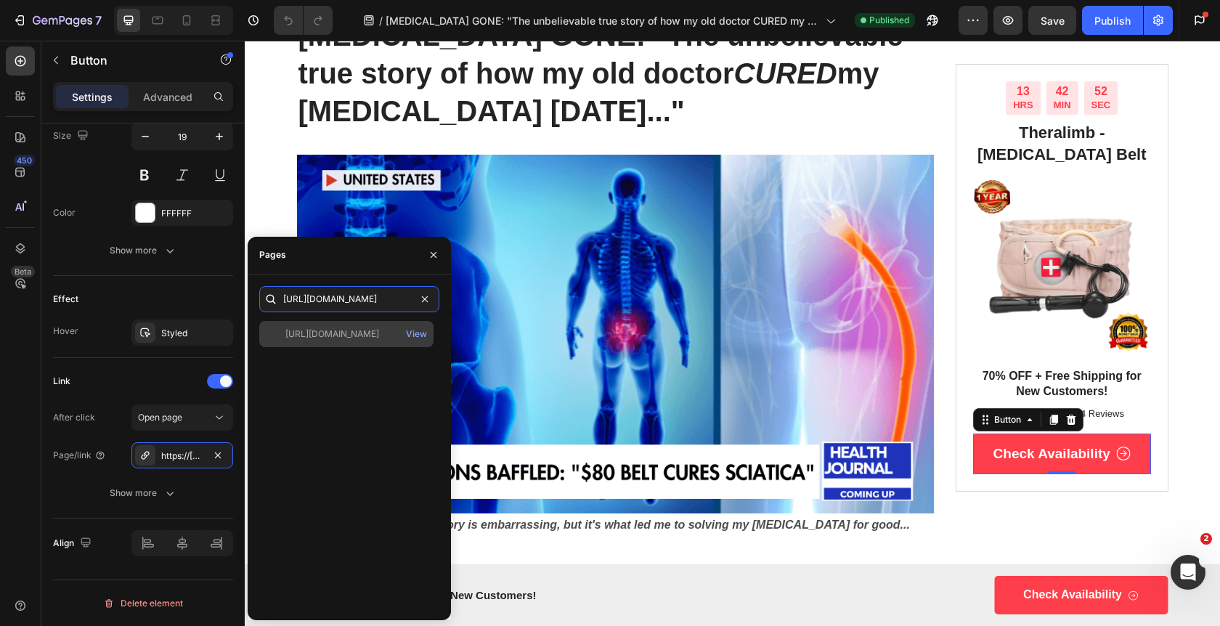
type input "[URL][DOMAIN_NAME]"
click at [337, 339] on div "[URL][DOMAIN_NAME]" at bounding box center [332, 333] width 94 height 13
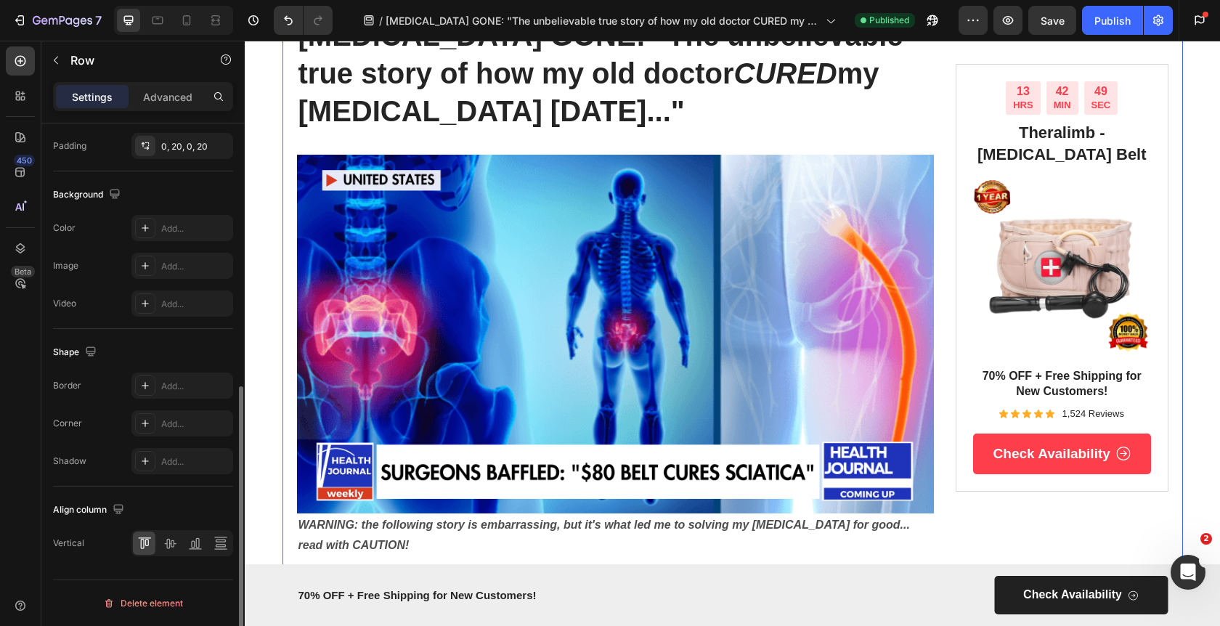
scroll to position [0, 0]
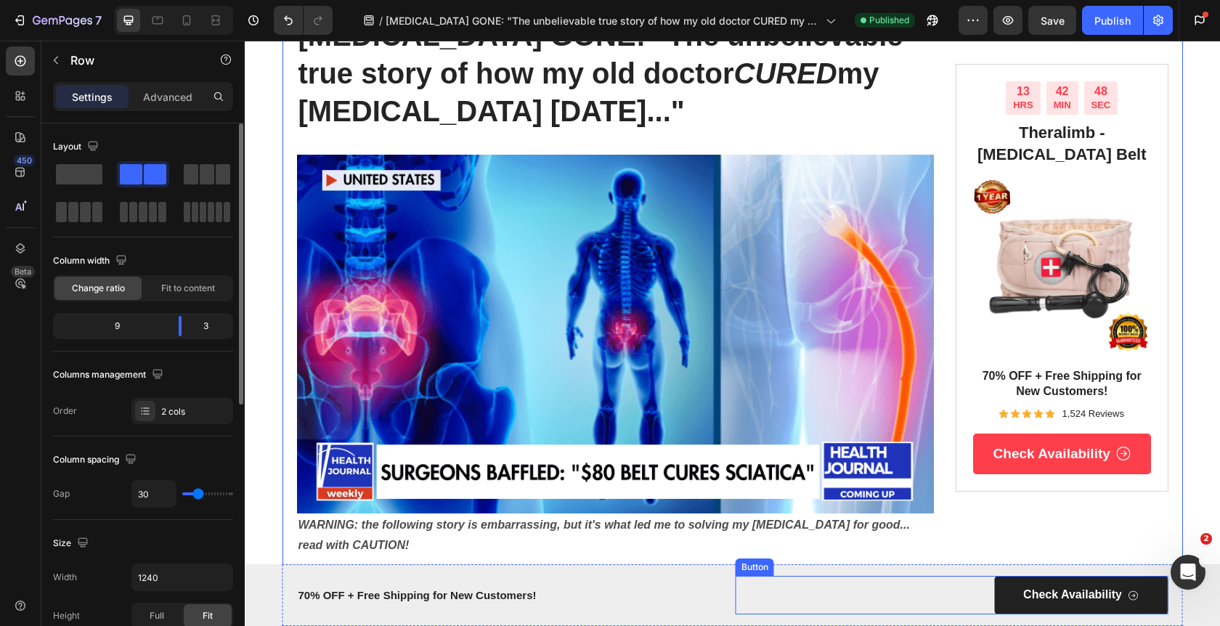
click at [1072, 581] on link "Check Availability" at bounding box center [1082, 595] width 174 height 38
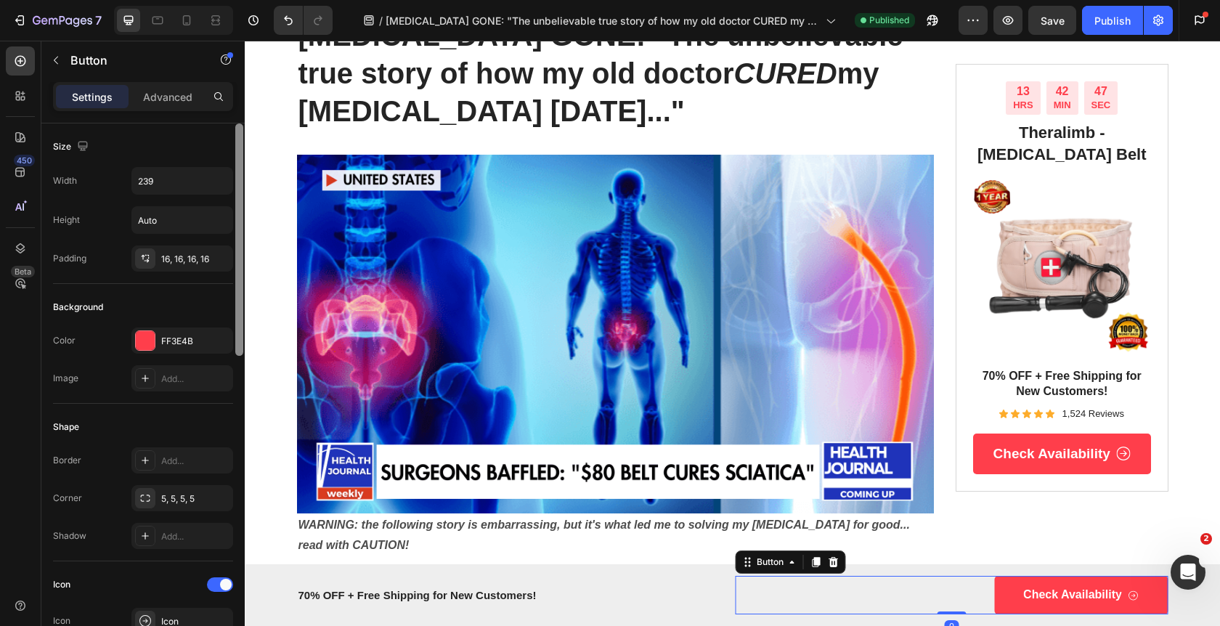
scroll to position [725, 0]
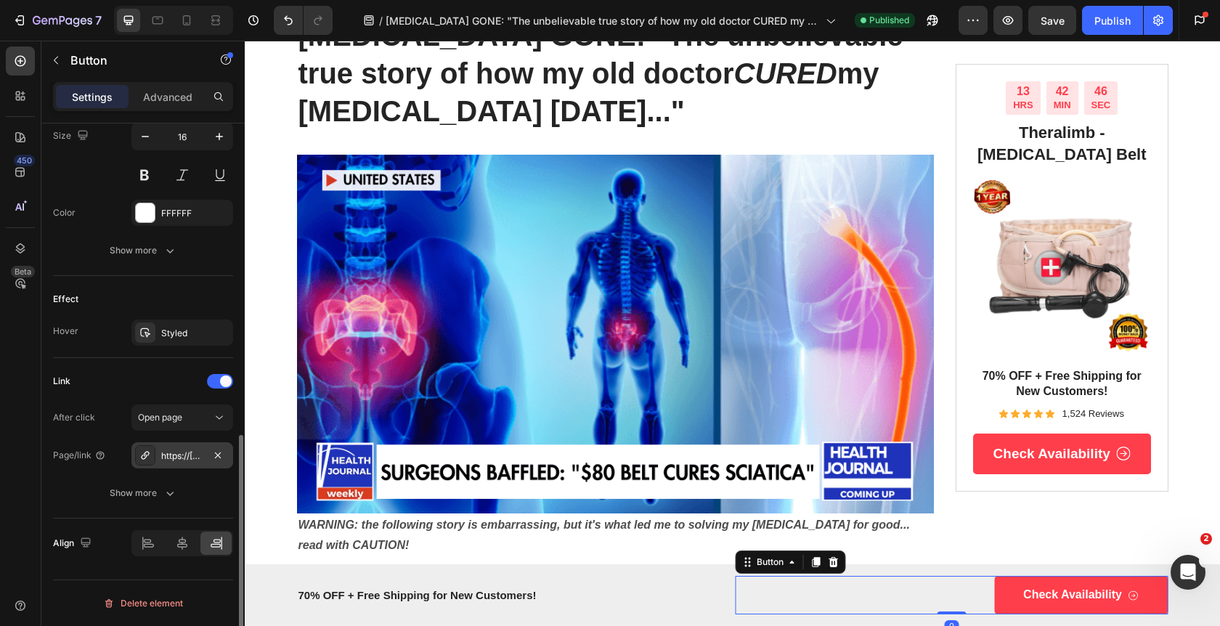
click at [189, 457] on div "https://[DOMAIN_NAME]/mylumbar?utm_source={{utm_source}}&utm_medium={{utm_mediu…" at bounding box center [182, 455] width 42 height 13
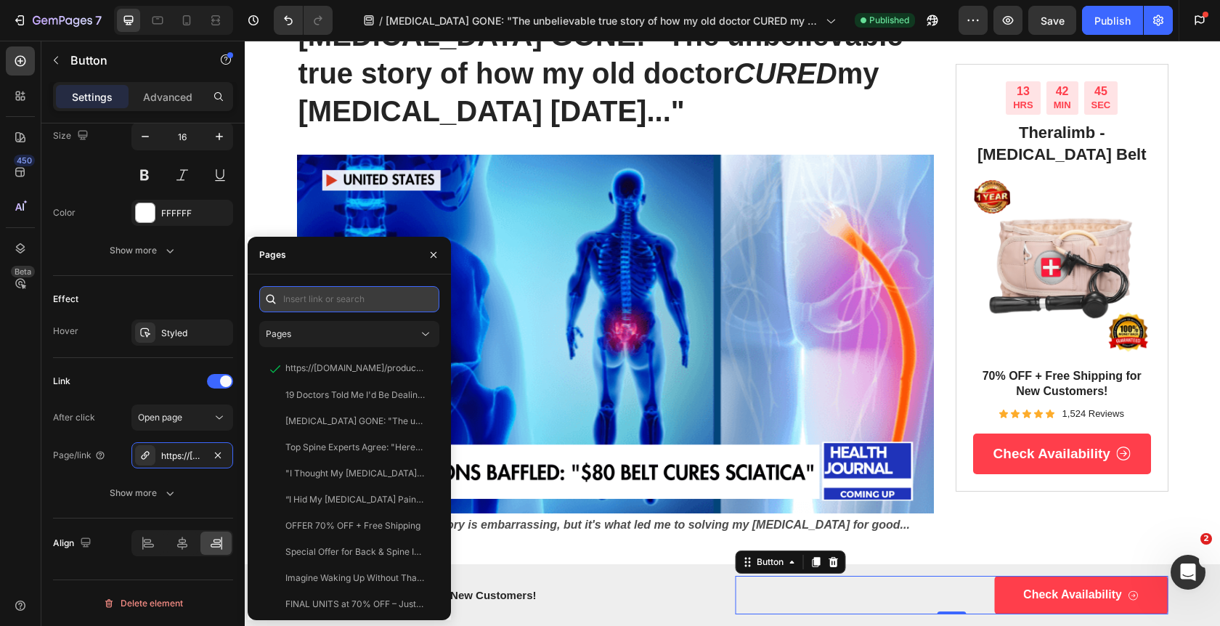
click at [318, 302] on input "text" at bounding box center [349, 299] width 180 height 26
paste input "[URL][DOMAIN_NAME]"
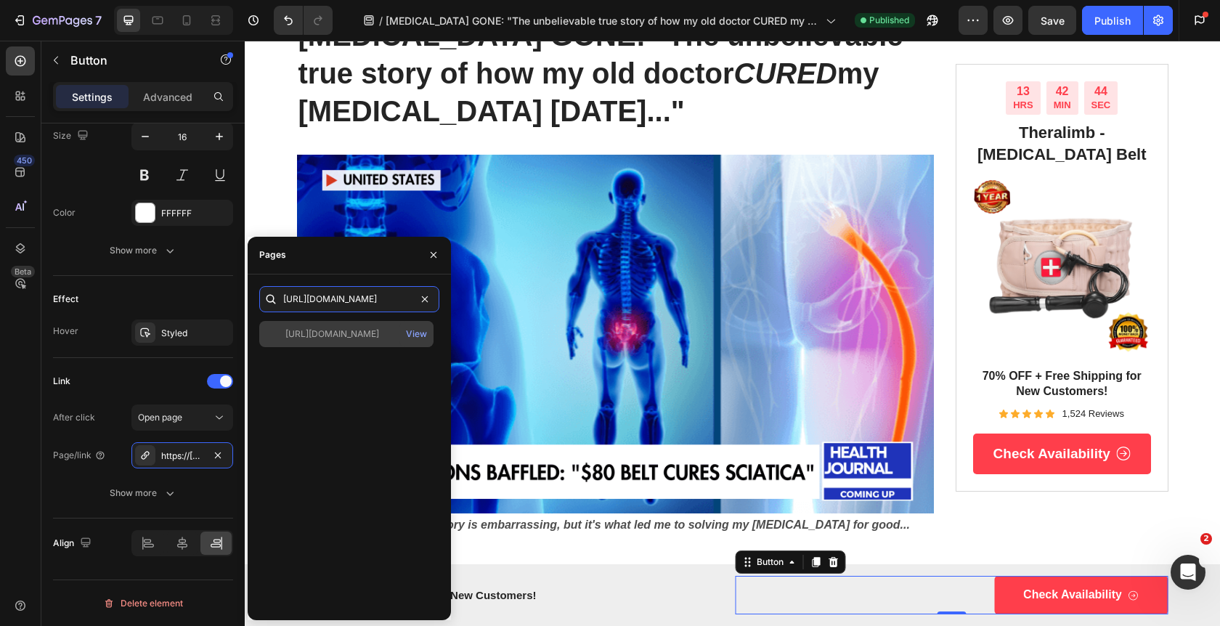
type input "[URL][DOMAIN_NAME]"
click at [330, 333] on div "[URL][DOMAIN_NAME]" at bounding box center [332, 333] width 94 height 13
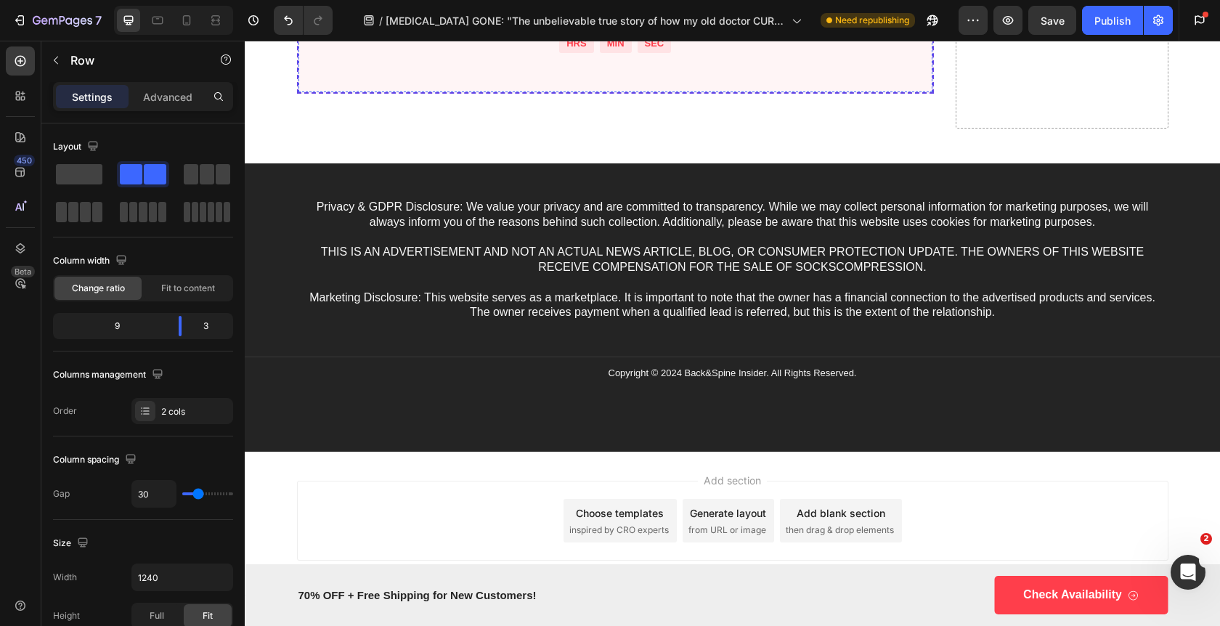
scroll to position [14544, 0]
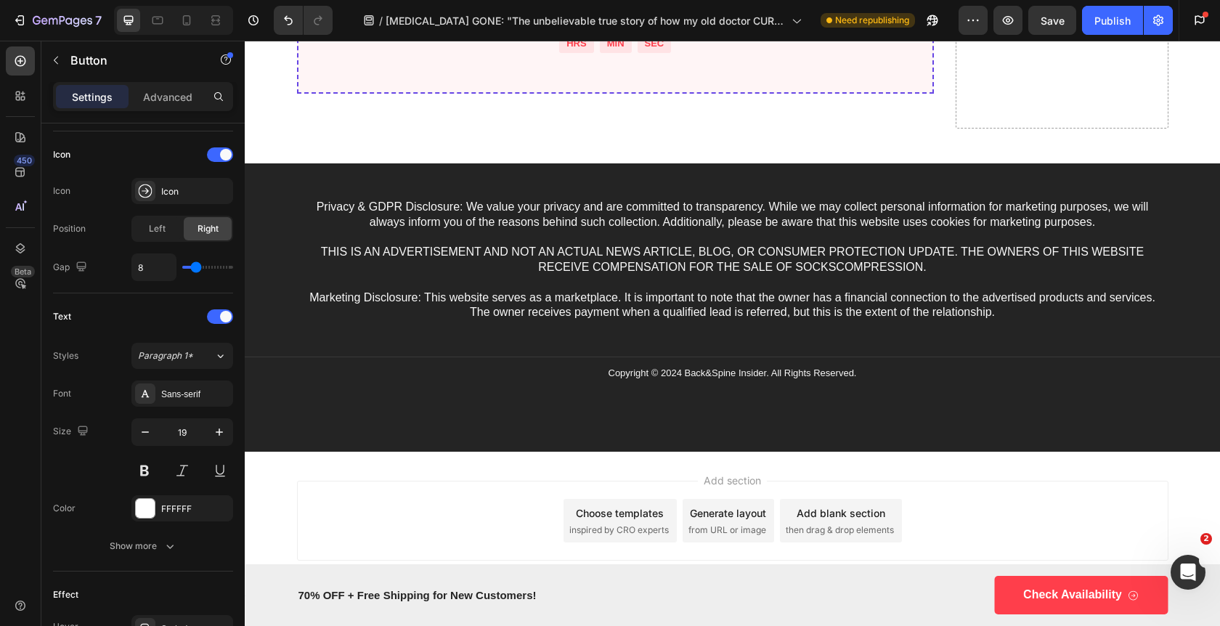
scroll to position [725, 0]
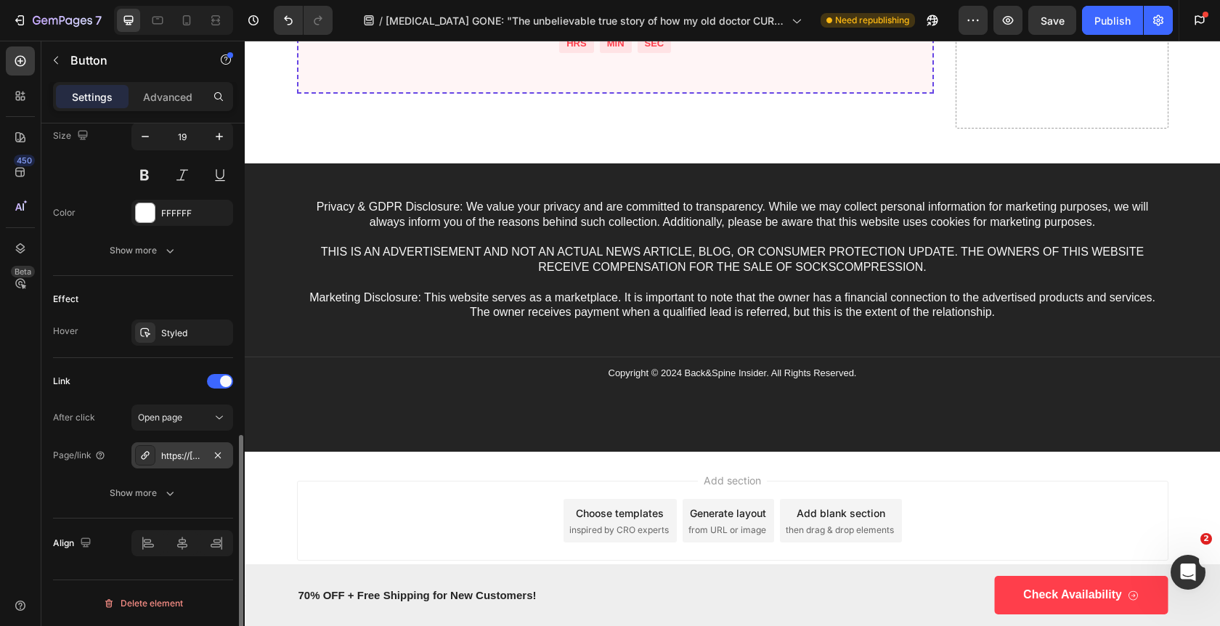
click at [181, 461] on div "https://[DOMAIN_NAME]/mylumbar?utm_source={{utm_source}}&utm_medium={{utm_mediu…" at bounding box center [182, 455] width 42 height 13
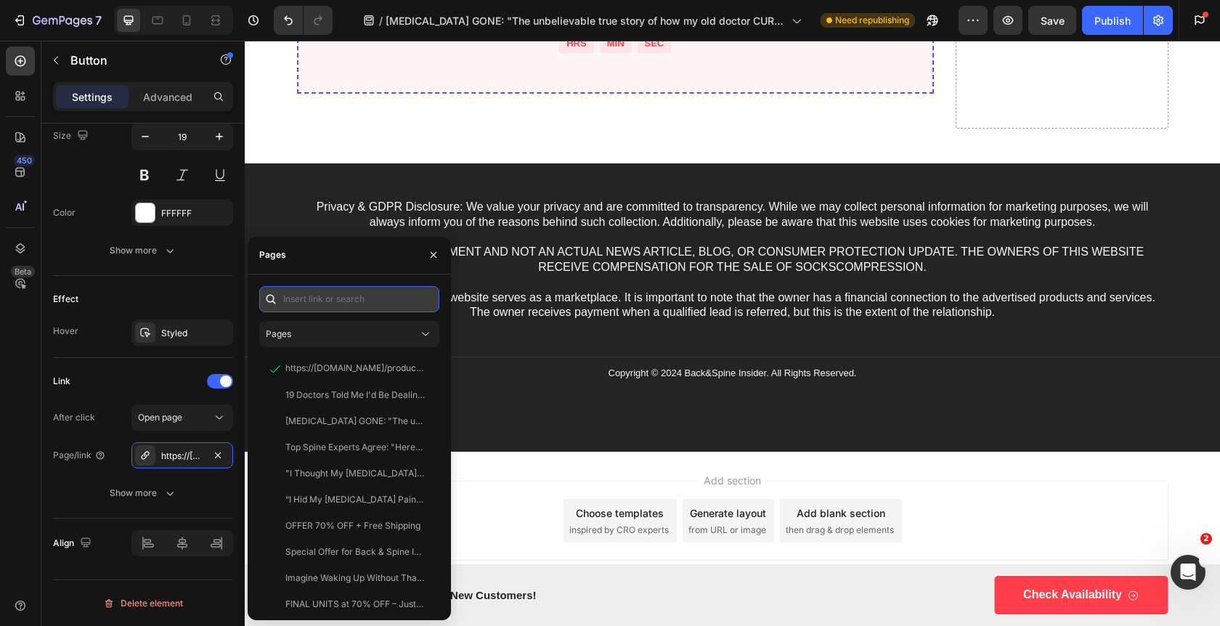
click at [326, 302] on input "text" at bounding box center [349, 299] width 180 height 26
paste input "[URL][DOMAIN_NAME]"
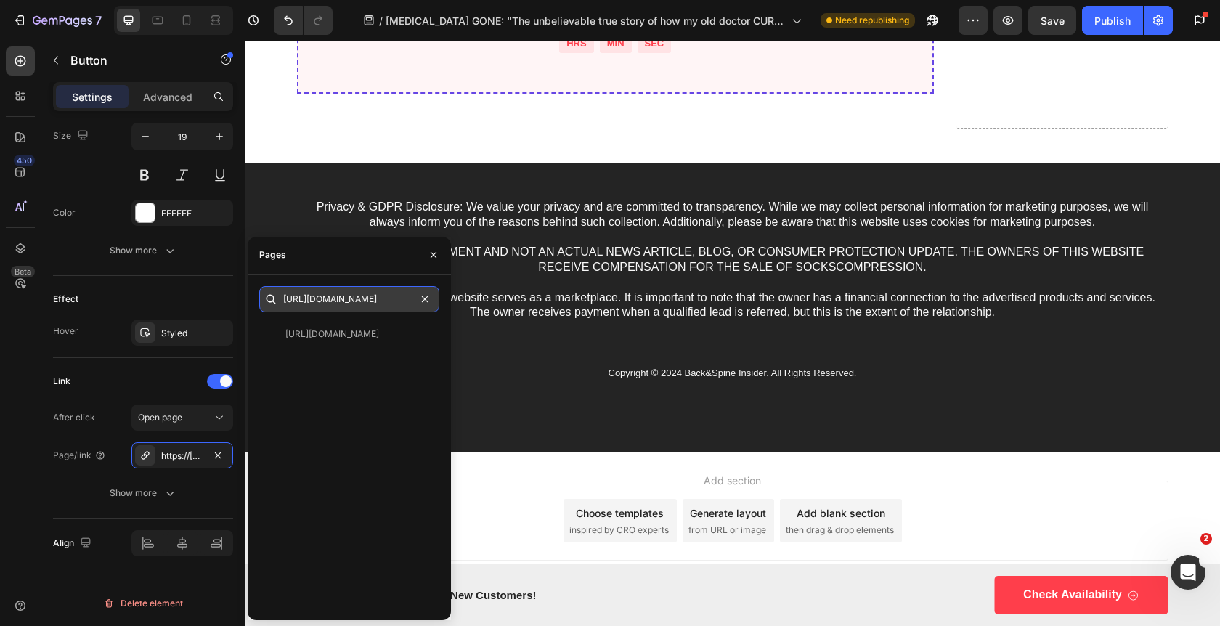
scroll to position [0, 43]
type input "[URL][DOMAIN_NAME]"
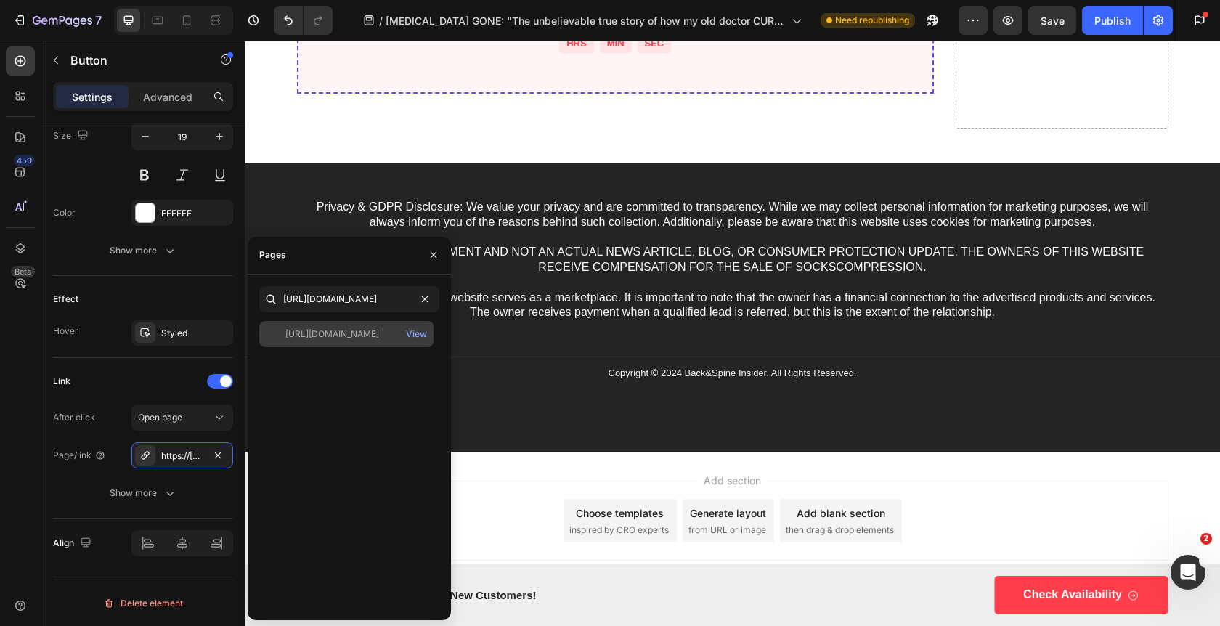
click at [346, 336] on div "[URL][DOMAIN_NAME]" at bounding box center [332, 333] width 94 height 13
click at [439, 263] on button "button" at bounding box center [433, 254] width 23 height 23
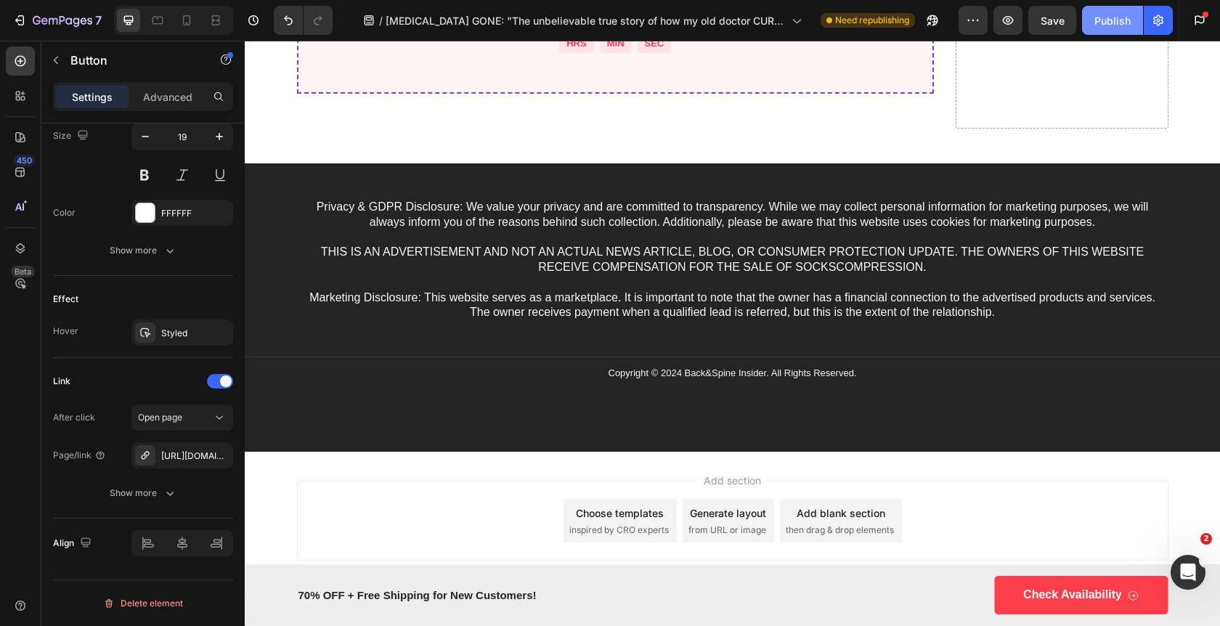
click at [1101, 23] on div "Publish" at bounding box center [1112, 20] width 36 height 15
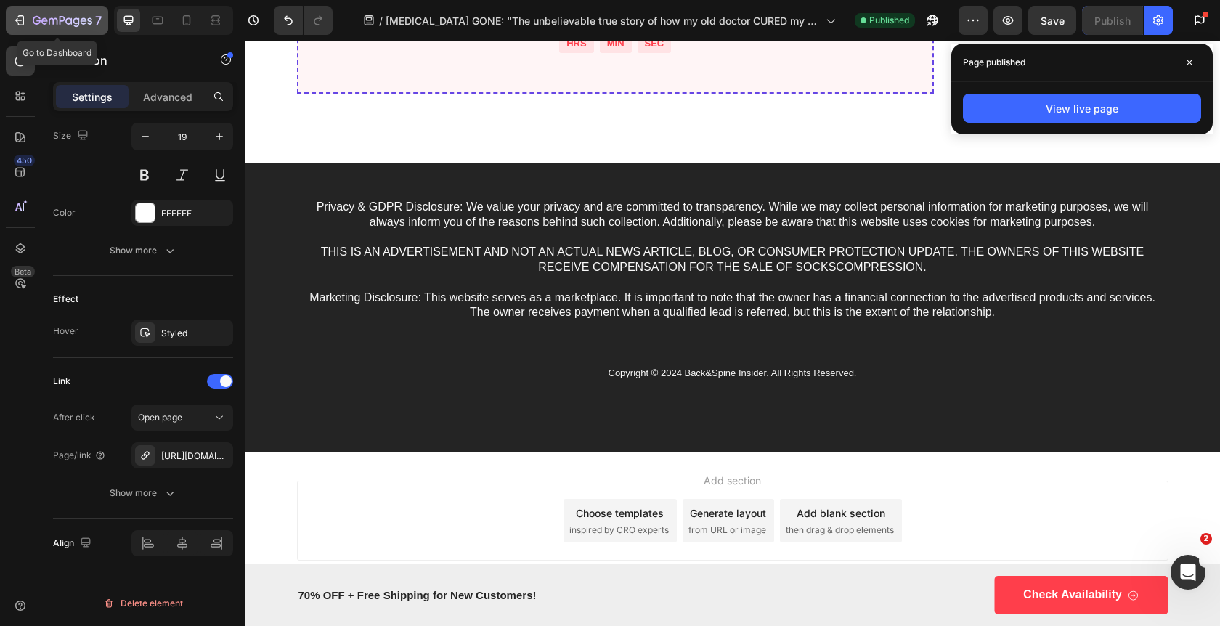
click at [29, 20] on div "7" at bounding box center [56, 20] width 89 height 17
